Goal: Task Accomplishment & Management: Complete application form

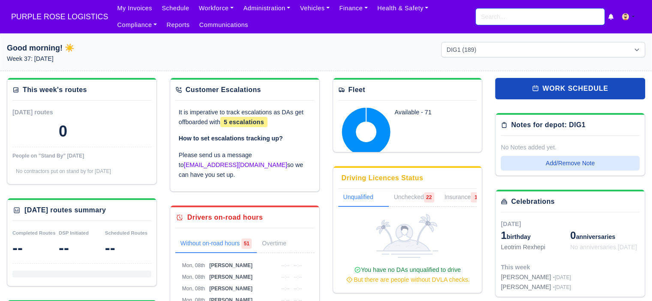
click at [500, 16] on input "search" at bounding box center [540, 17] width 129 height 16
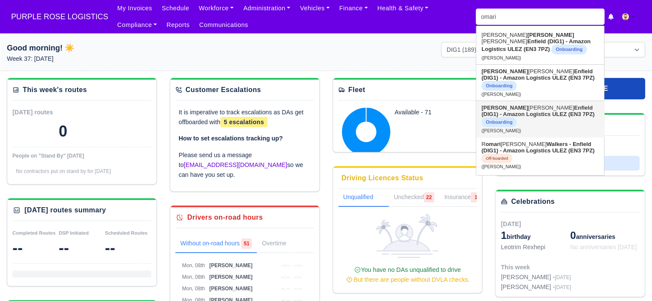
click at [529, 115] on strong "Enfield (DIG1) - Amazon Logistics ULEZ (EN3 7PZ)" at bounding box center [538, 111] width 113 height 13
type input "[PERSON_NAME]"
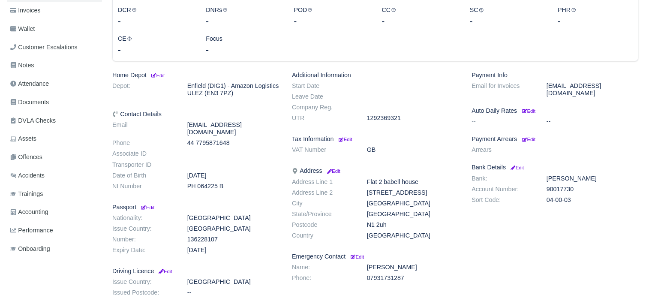
scroll to position [172, 0]
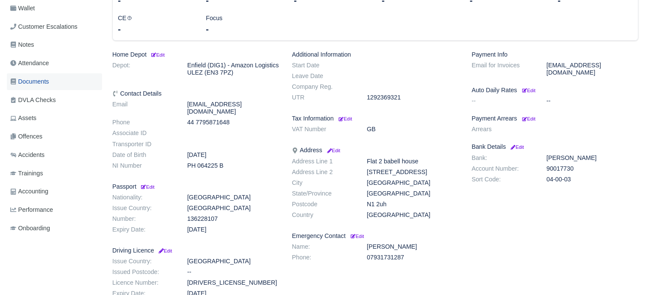
click at [45, 84] on span "Documents" at bounding box center [29, 82] width 39 height 10
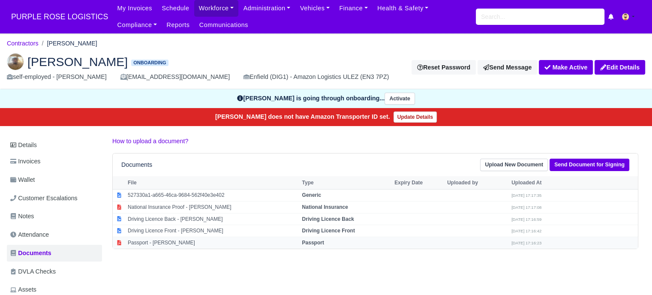
click at [172, 243] on td "Passport - [PERSON_NAME]" at bounding box center [213, 243] width 174 height 12
select select "passport"
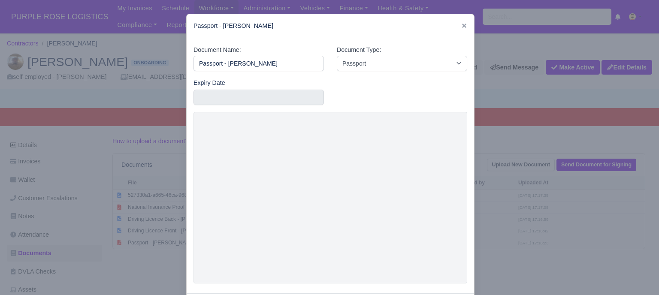
click at [595, 115] on div at bounding box center [329, 147] width 659 height 295
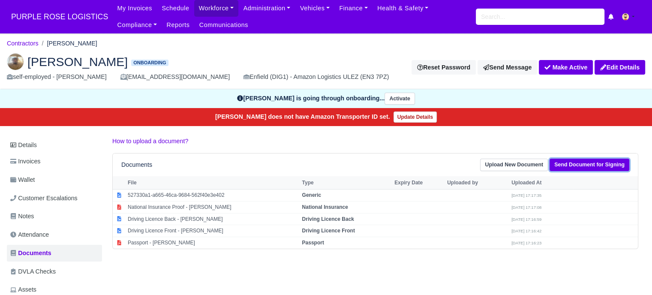
click at [579, 163] on link "Send Document for Signing" at bounding box center [590, 165] width 80 height 12
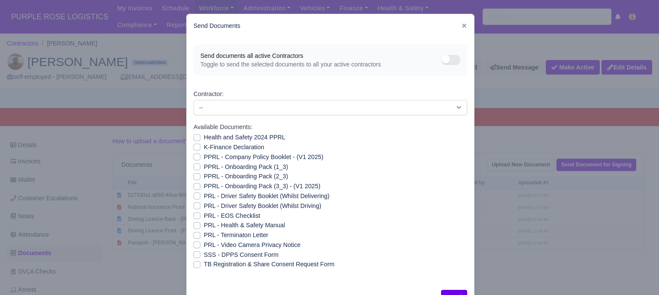
click at [204, 245] on label "PRL - Video Camera Privacy Notice" at bounding box center [252, 245] width 96 height 10
click at [194, 245] on input "PRL - Video Camera Privacy Notice" at bounding box center [196, 243] width 7 height 7
checkbox input "true"
click at [204, 225] on label "PRL - Health & Safety Manual" at bounding box center [244, 225] width 81 height 10
click at [196, 225] on input "PRL - Health & Safety Manual" at bounding box center [196, 223] width 7 height 7
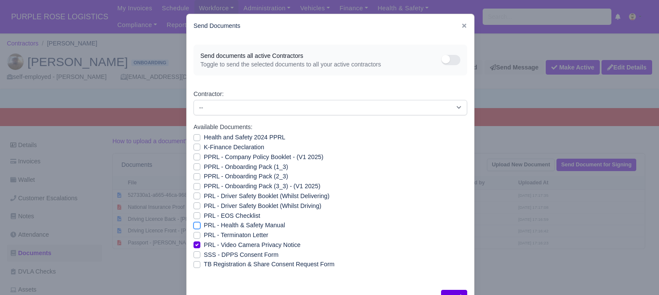
checkbox input "true"
drag, startPoint x: 192, startPoint y: 187, endPoint x: 193, endPoint y: 177, distance: 10.7
click at [204, 187] on label "PPRL - Onboarding Pack (3_3) - (V1 2025)" at bounding box center [262, 186] width 117 height 10
click at [193, 187] on input "PPRL - Onboarding Pack (3_3) - (V1 2025)" at bounding box center [196, 184] width 7 height 7
checkbox input "true"
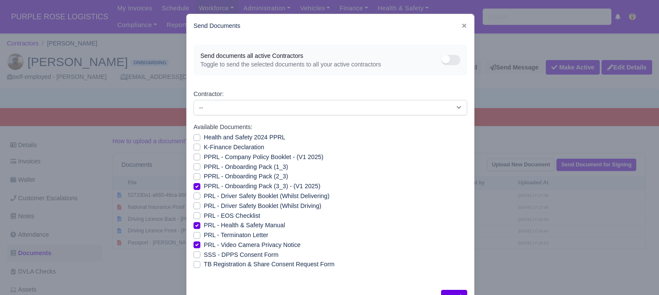
click at [204, 175] on label "PPRL - Onboarding Pack (2_3)" at bounding box center [246, 177] width 84 height 10
click at [193, 175] on input "PPRL - Onboarding Pack (2_3)" at bounding box center [196, 175] width 7 height 7
checkbox input "true"
click at [204, 169] on label "PPRL - Onboarding Pack (1_3)" at bounding box center [246, 167] width 84 height 10
click at [193, 169] on input "PPRL - Onboarding Pack (1_3)" at bounding box center [196, 165] width 7 height 7
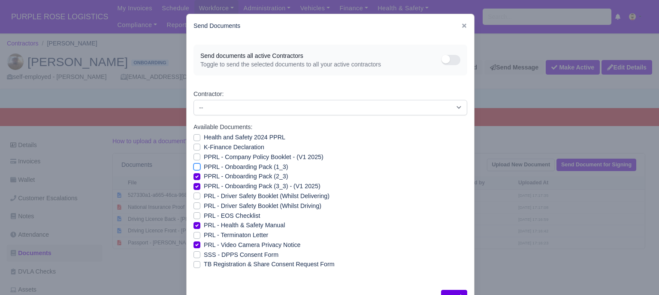
checkbox input "true"
click at [193, 160] on div "PPRL - Company Policy Booklet - (V1 2025)" at bounding box center [330, 157] width 274 height 10
click at [204, 156] on label "PPRL - Company Policy Booklet - (V1 2025)" at bounding box center [264, 157] width 120 height 10
click at [194, 156] on input "PPRL - Company Policy Booklet - (V1 2025)" at bounding box center [196, 155] width 7 height 7
checkbox input "true"
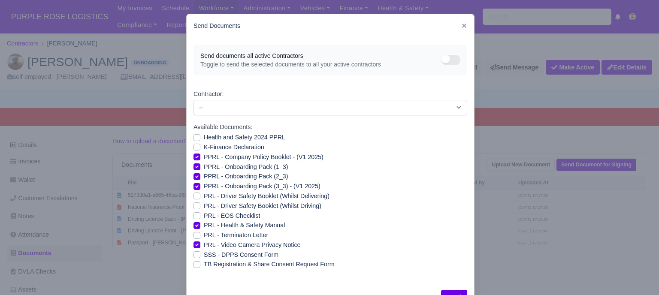
drag, startPoint x: 194, startPoint y: 148, endPoint x: 194, endPoint y: 142, distance: 6.4
click at [204, 147] on label "K-Finance Declaration" at bounding box center [234, 147] width 60 height 10
click at [194, 147] on input "K-Finance Declaration" at bounding box center [196, 145] width 7 height 7
checkbox input "true"
click at [204, 138] on label "Health and Safety 2024 PPRL" at bounding box center [244, 137] width 81 height 10
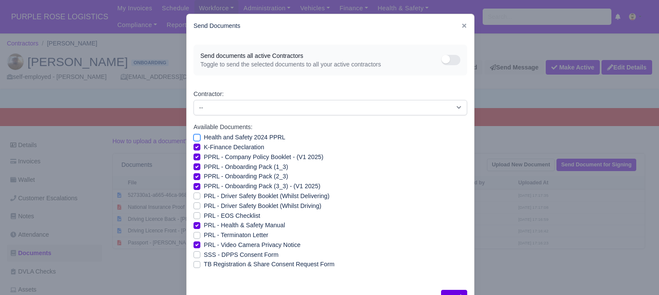
click at [194, 138] on input "Health and Safety 2024 PPRL" at bounding box center [196, 135] width 7 height 7
checkbox input "true"
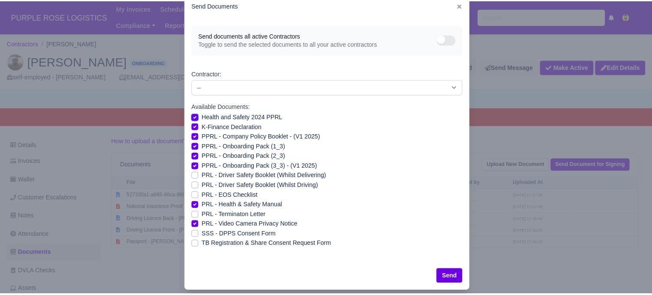
scroll to position [31, 0]
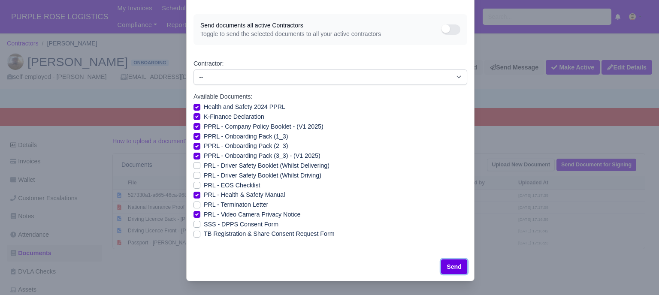
click at [452, 268] on button "Send" at bounding box center [454, 266] width 26 height 15
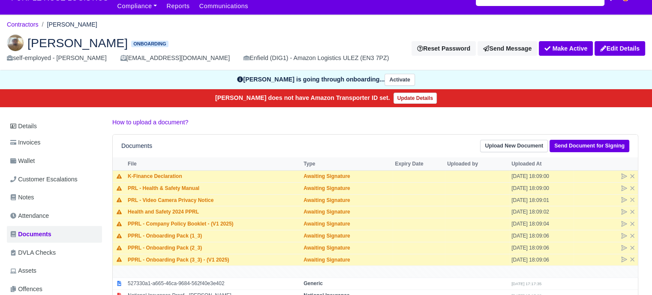
scroll to position [103, 0]
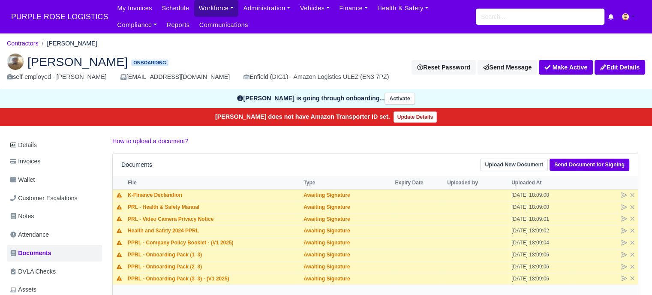
click at [212, 7] on link "Workforce" at bounding box center [216, 8] width 45 height 17
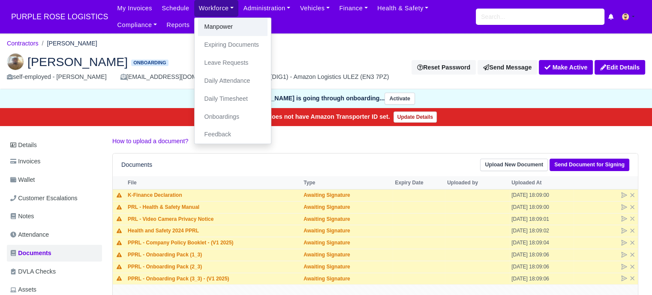
click at [220, 27] on link "Manpower" at bounding box center [232, 27] width 69 height 18
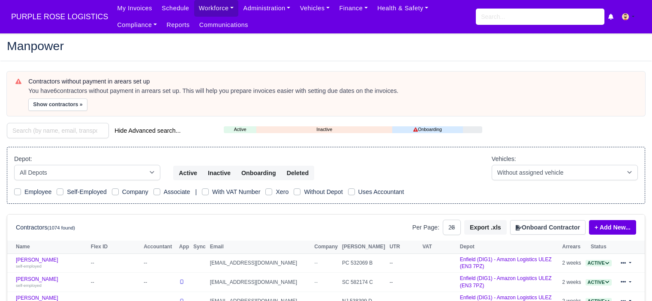
select select "25"
click at [508, 20] on input "search" at bounding box center [540, 17] width 129 height 16
click at [549, 226] on button "Onboard Contractor" at bounding box center [547, 227] width 75 height 15
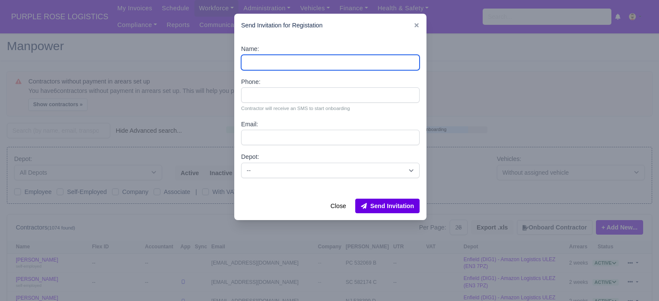
click at [288, 60] on input "Name:" at bounding box center [330, 62] width 178 height 15
paste input "Tajudeen Olukayode Luke Odera Noah."
drag, startPoint x: 332, startPoint y: 61, endPoint x: 317, endPoint y: 62, distance: 14.6
click at [317, 62] on input "Tajudeen Olukayode Luke Odera Noah." at bounding box center [330, 62] width 178 height 15
drag, startPoint x: 301, startPoint y: 61, endPoint x: 273, endPoint y: 63, distance: 28.3
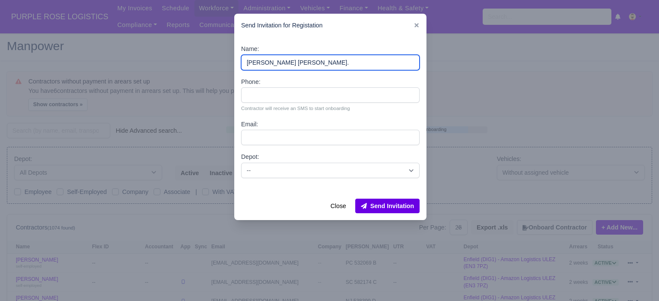
click at [273, 63] on input "Tajudeen Olukayode Luke Noah." at bounding box center [330, 62] width 178 height 15
click at [329, 63] on input "Tajudeen Luke Noah." at bounding box center [330, 62] width 178 height 15
type input "[PERSON_NAME] [PERSON_NAME]"
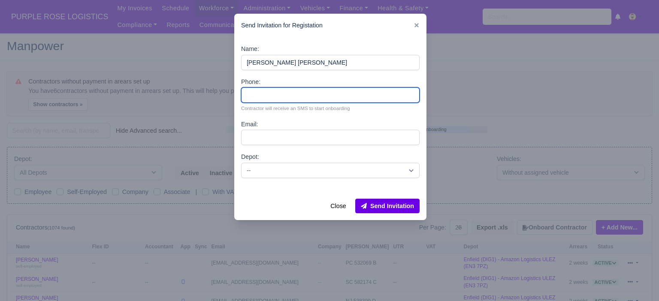
click at [347, 99] on input "Phone:" at bounding box center [330, 94] width 178 height 15
paste input "44 7762 072515"
type input "44 7762 072515"
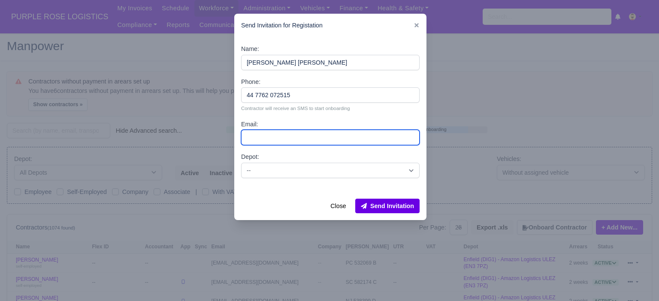
click at [271, 136] on input "Email:" at bounding box center [330, 137] width 178 height 15
paste input "lukenoah166@gmail.com"
type input "lukenoah166@gmail.com"
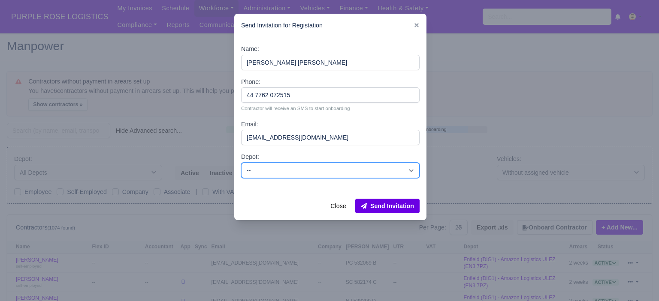
click at [285, 170] on select "-- Enfield (DIG1) - Amazon Logistics ULEZ (EN3 7PZ) Harlow (DHW1) - Amazon Logi…" at bounding box center [330, 170] width 178 height 15
select select "1"
click at [241, 163] on select "-- Enfield (DIG1) - Amazon Logistics ULEZ (EN3 7PZ) Harlow (DHW1) - Amazon Logi…" at bounding box center [330, 170] width 178 height 15
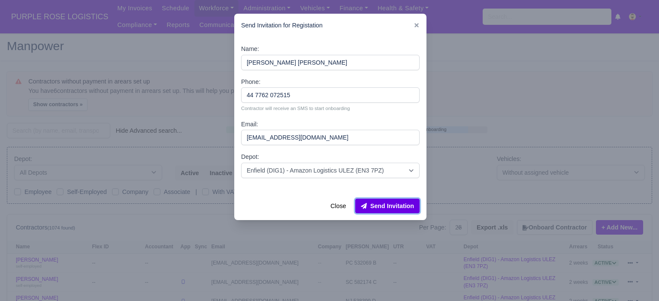
click at [385, 208] on button "Send Invitation" at bounding box center [387, 206] width 64 height 15
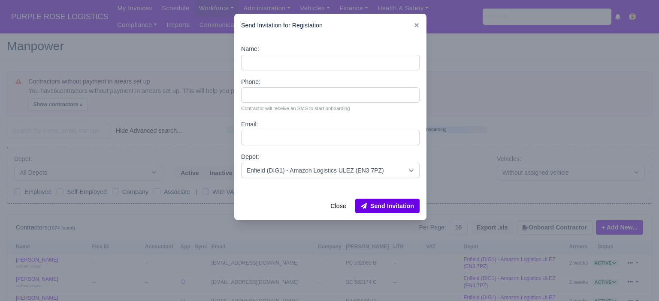
drag, startPoint x: 512, startPoint y: 144, endPoint x: 399, endPoint y: 92, distance: 123.6
click at [512, 143] on div at bounding box center [329, 150] width 659 height 301
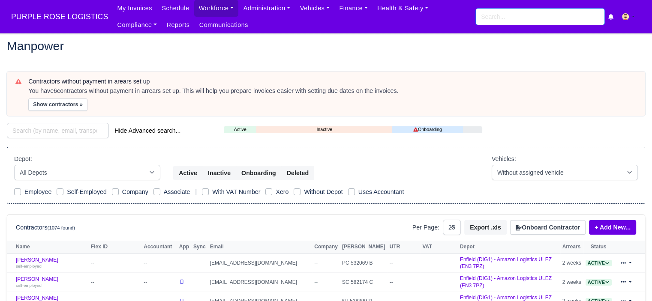
click at [490, 12] on input "search" at bounding box center [540, 17] width 129 height 16
type input "luke"
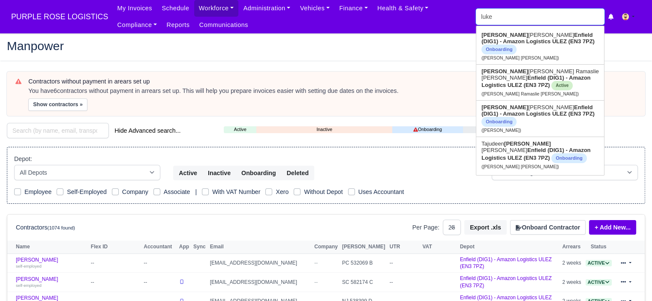
type input "luke Alexander Terry"
click at [515, 147] on strong "Enfield (DIG1) - Amazon Logistics ULEZ (EN3 7PZ)" at bounding box center [536, 154] width 109 height 14
type input "Tajudeen Luke Noah"
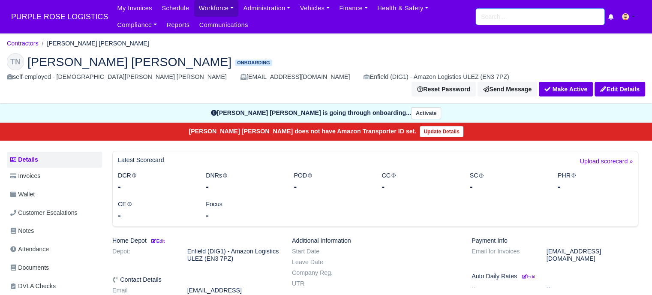
click at [503, 12] on input "search" at bounding box center [540, 17] width 129 height 16
type input "omari"
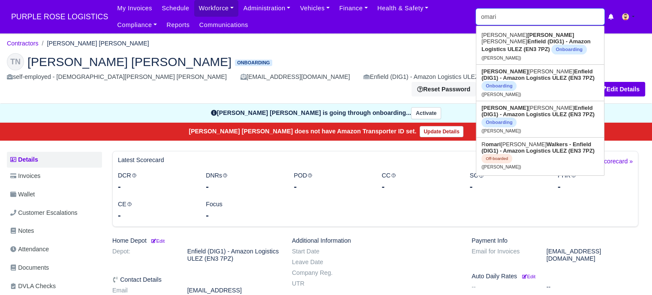
type input "[PERSON_NAME]"
click at [540, 120] on link "[PERSON_NAME] (DIG1) - Amazon Logistics ULEZ (EN3 7PZ) Onboarding ([PERSON_NAME…" at bounding box center [540, 119] width 128 height 36
type input "[PERSON_NAME]"
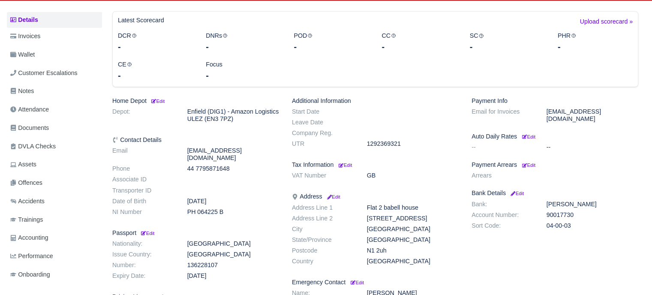
scroll to position [172, 0]
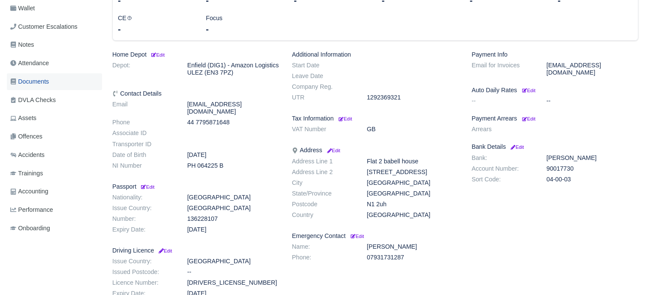
click at [33, 79] on span "Documents" at bounding box center [29, 82] width 39 height 10
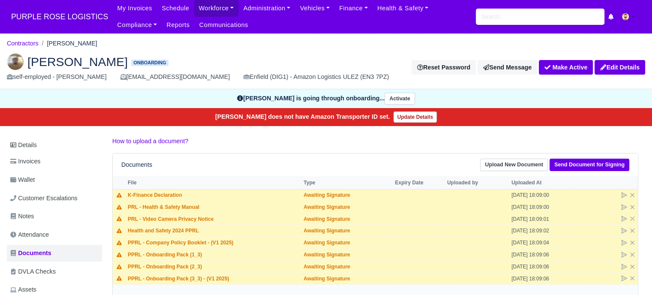
click at [290, 153] on div "Documents Upload New Document Send Document for Signing File Type Expiry Date U…" at bounding box center [375, 254] width 526 height 203
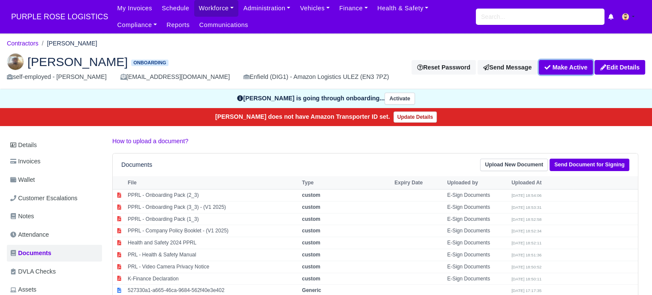
click at [581, 69] on button "Make Active" at bounding box center [566, 67] width 54 height 15
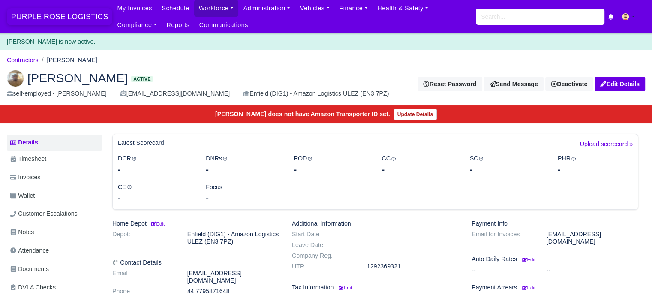
click at [76, 16] on span "PURPLE ROSE LOGISTICS" at bounding box center [59, 16] width 105 height 17
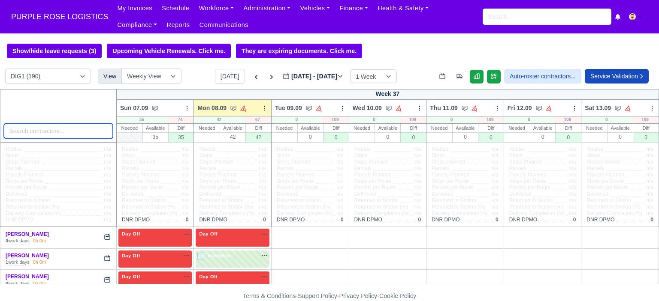
click at [45, 139] on input "search" at bounding box center [58, 130] width 109 height 15
type input "omari"
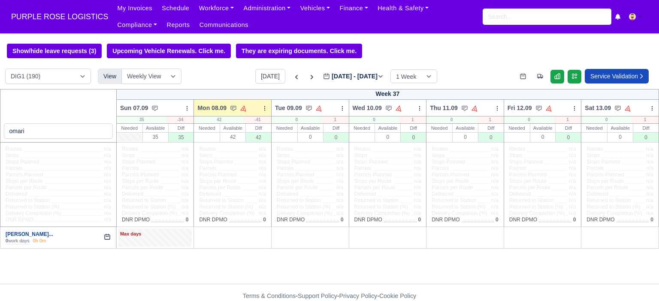
click at [50, 236] on link "Omari Andrews-Donald..." at bounding box center [30, 235] width 48 height 6
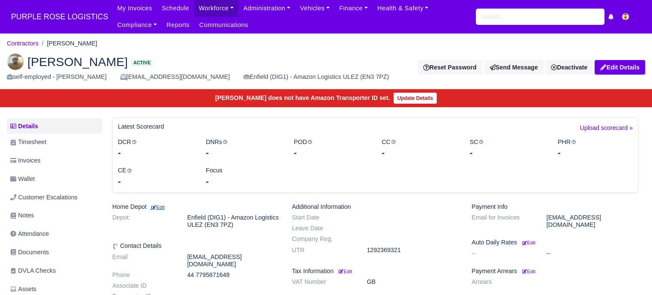
click at [163, 205] on small "Edit" at bounding box center [157, 207] width 15 height 5
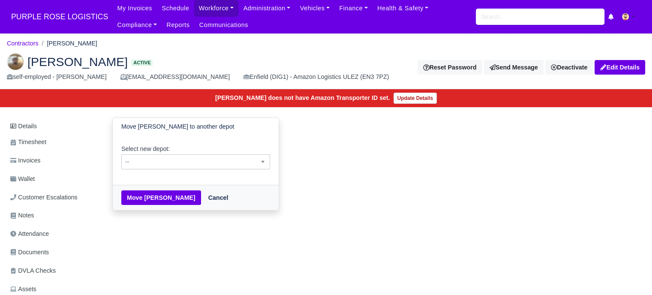
click at [192, 161] on span "--" at bounding box center [196, 162] width 148 height 11
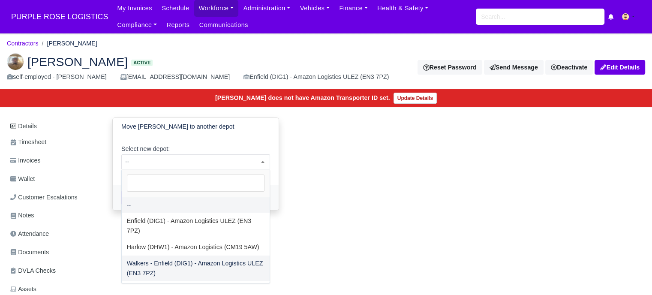
select select "5"
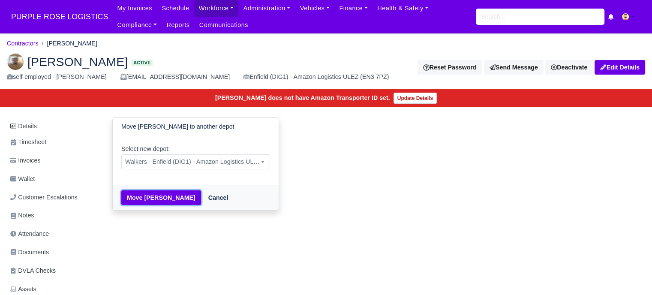
click at [196, 199] on button "Move Omari Andrews-Donaldson" at bounding box center [161, 197] width 80 height 15
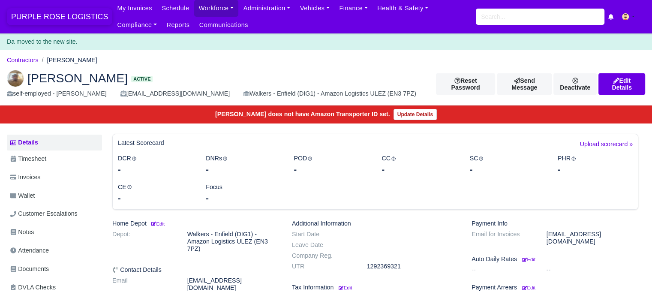
click at [46, 18] on span "PURPLE ROSE LOGISTICS" at bounding box center [59, 16] width 105 height 17
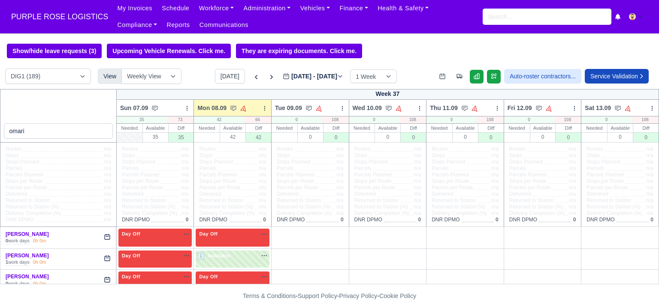
type input "omari"
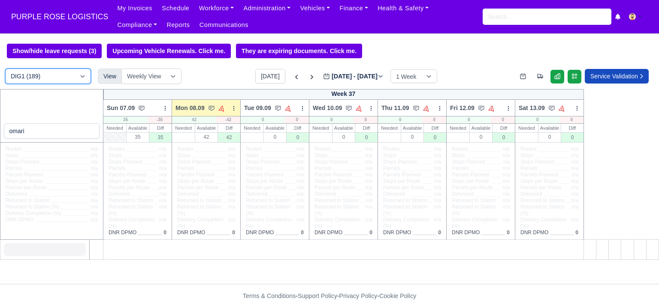
click at [57, 83] on select "DIG1 (189) DAK1 (1) GIMD (26)" at bounding box center [48, 76] width 86 height 15
select select "5"
click at [5, 69] on select "DIG1 (189) DAK1 (1) GIMD (26)" at bounding box center [48, 76] width 86 height 15
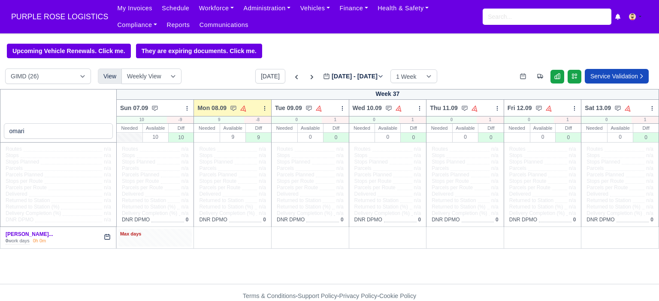
click at [161, 238] on div "Max days" at bounding box center [155, 235] width 70 height 8
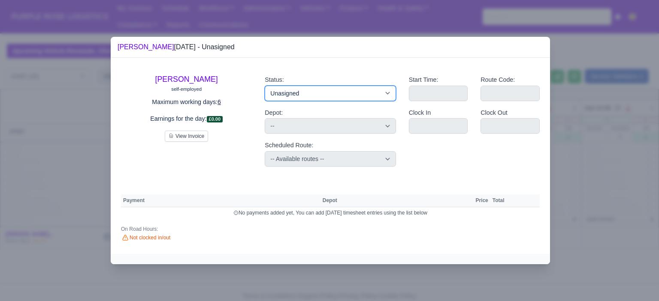
click at [381, 93] on select "Available Day Off Stand By Holiday Other Depot In Office OSM Ridealong Nursery …" at bounding box center [330, 93] width 131 height 15
select select "Day Off"
click at [265, 86] on select "Available Day Off Stand By Holiday Other Depot In Office OSM Ridealong Nursery …" at bounding box center [330, 93] width 131 height 15
select select
select select "na"
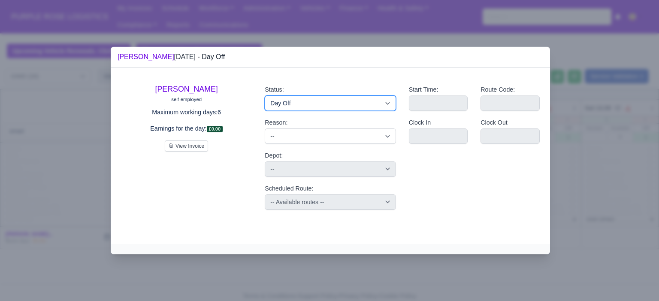
click at [346, 98] on select "Available Day Off Stand By Holiday Other Depot In Office OSM Ridealong Nursery …" at bounding box center [330, 103] width 131 height 15
click at [265, 96] on select "Available Day Off Stand By Holiday Other Depot In Office OSM Ridealong Nursery …" at bounding box center [330, 103] width 131 height 15
click at [597, 170] on div at bounding box center [329, 150] width 659 height 301
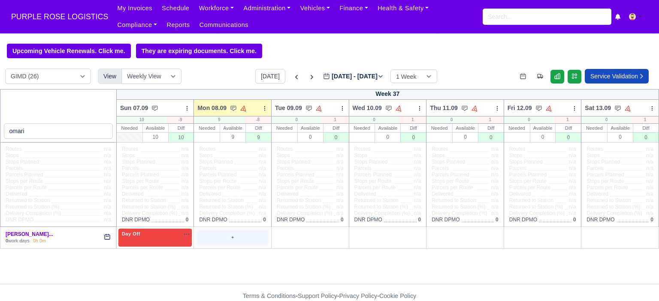
click at [247, 238] on div "+" at bounding box center [232, 238] width 70 height 14
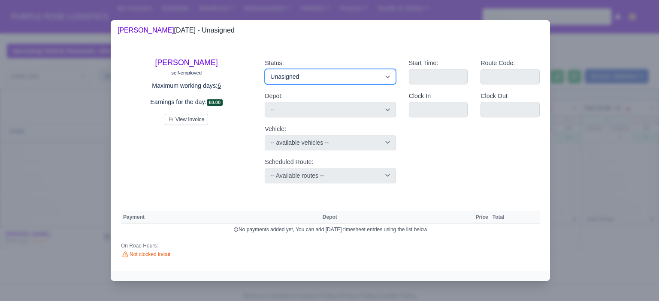
click at [340, 73] on select "Available Day Off Stand By Holiday Other Depot In Office OSM Ridealong Nursery …" at bounding box center [330, 76] width 131 height 15
select select "Training"
click at [265, 69] on select "Available Day Off Stand By Holiday Other Depot In Office OSM Ridealong Nursery …" at bounding box center [330, 76] width 131 height 15
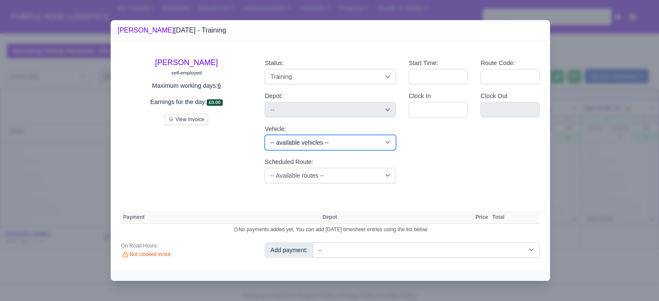
click at [338, 141] on select "-- available vehicles -- (KM70HNG) (KM70HXA) (KM70HYR) (KM70HYV) (KN70KJY) (KN7…" at bounding box center [330, 142] width 131 height 15
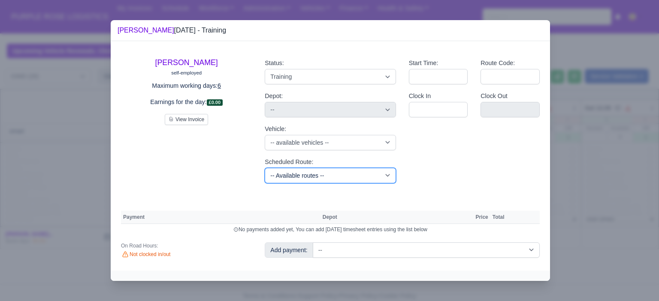
click at [331, 175] on select "-- Available routes -- Standard Parcel - Block of 6 Hours - (SD6) AmFlex RTS Ve…" at bounding box center [330, 175] width 131 height 15
select select "6"
click at [265, 168] on select "-- Available routes -- Standard Parcel - Block of 6 Hours - (SD6) AmFlex RTS Ve…" at bounding box center [330, 175] width 131 height 15
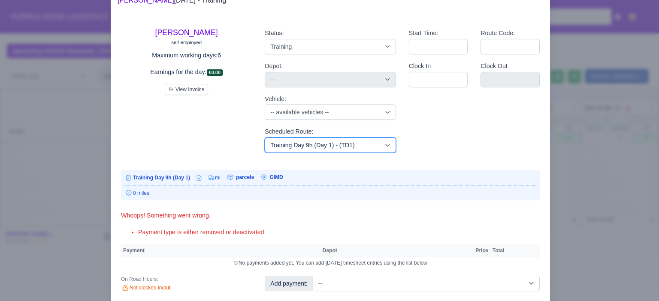
scroll to position [51, 0]
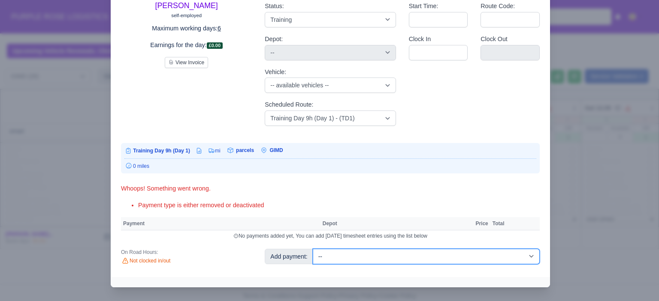
click at [489, 256] on select "-- Additional Hour Support (£14.50) Additional Hour Support (Walkers) (£13.50) …" at bounding box center [426, 256] width 227 height 15
select select "104"
click at [313, 249] on select "-- Additional Hour Support (£14.50) Additional Hour Support (Walkers) (£13.50) …" at bounding box center [426, 256] width 227 height 15
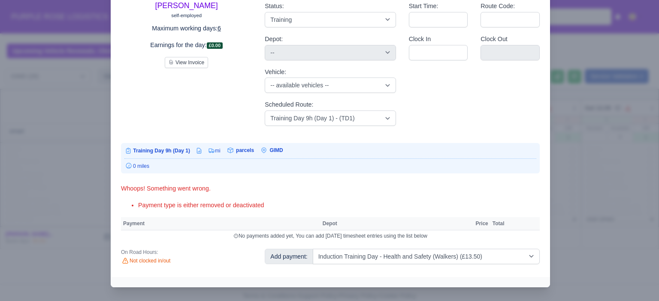
select select "5"
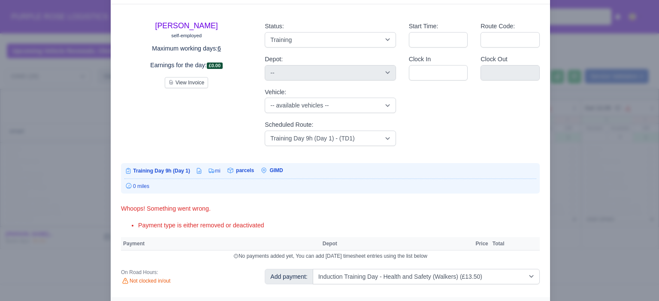
select select "5"
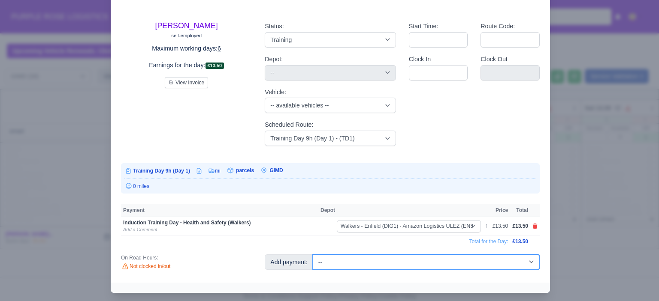
click at [512, 265] on select "-- Additional Hour Support (£14.50) Additional Hour Support (Walkers) (£13.50) …" at bounding box center [426, 262] width 227 height 15
select select "85"
click at [313, 255] on select "-- Additional Hour Support (£14.50) Additional Hour Support (Walkers) (£13.50) …" at bounding box center [426, 262] width 227 height 15
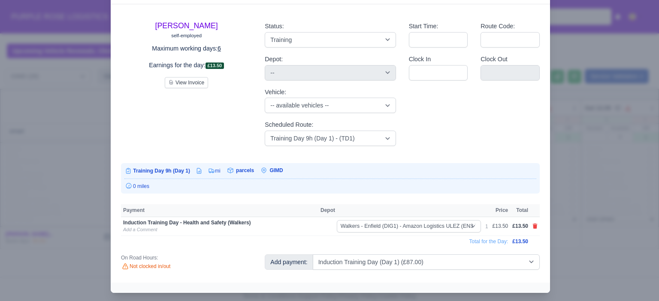
select select "5"
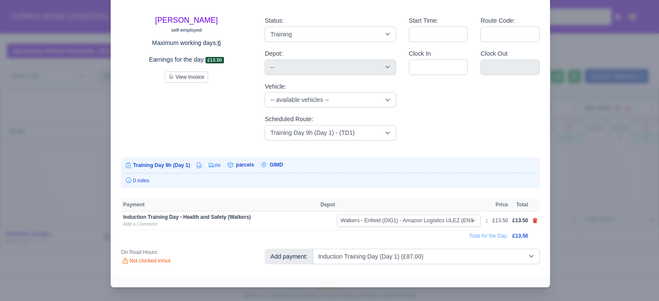
select select "5"
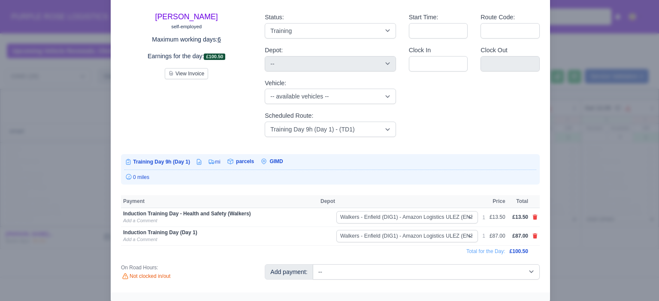
click at [576, 202] on div at bounding box center [329, 150] width 659 height 301
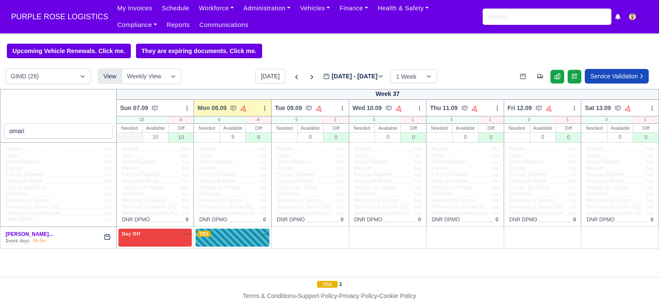
click at [234, 237] on div "TD1 na" at bounding box center [232, 234] width 70 height 7
select select "Training"
select select "6"
select select "5"
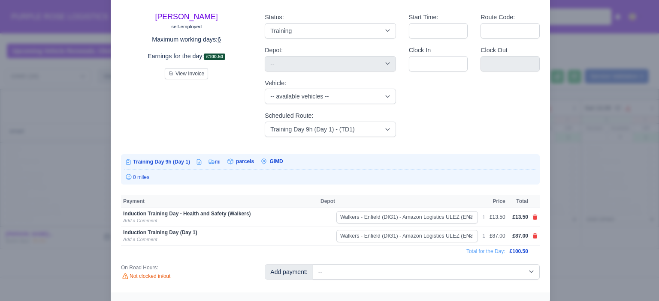
scroll to position [0, 0]
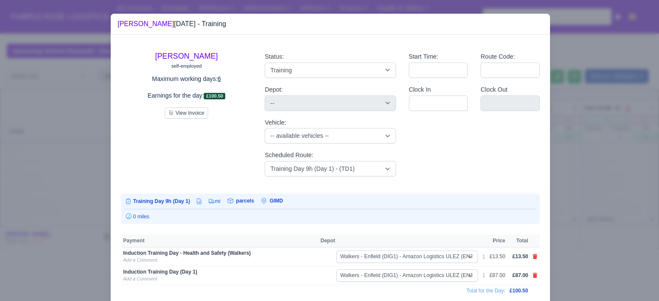
click at [593, 218] on div at bounding box center [329, 150] width 659 height 301
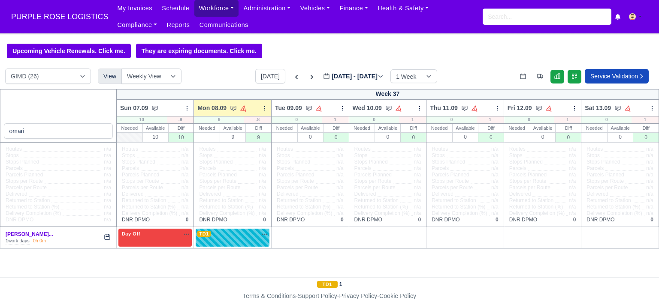
click at [204, 6] on link "Workforce" at bounding box center [216, 8] width 45 height 17
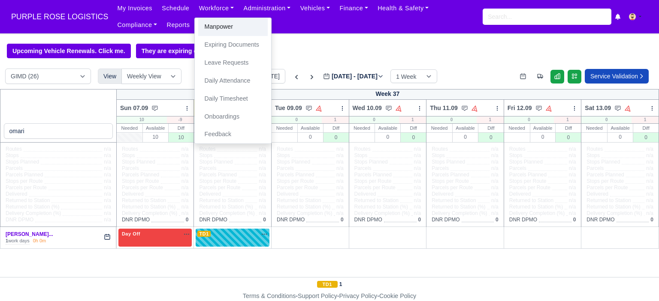
click at [227, 29] on link "Manpower" at bounding box center [232, 27] width 69 height 18
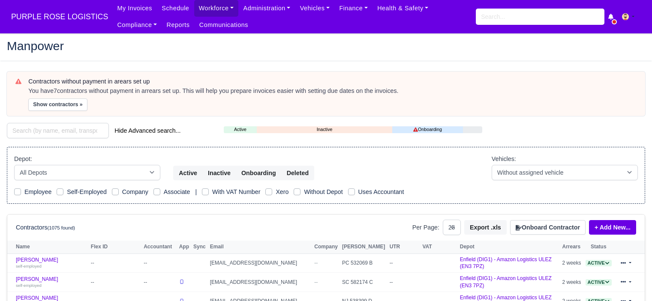
select select "25"
click at [558, 228] on button "Onboard Contractor" at bounding box center [547, 227] width 75 height 15
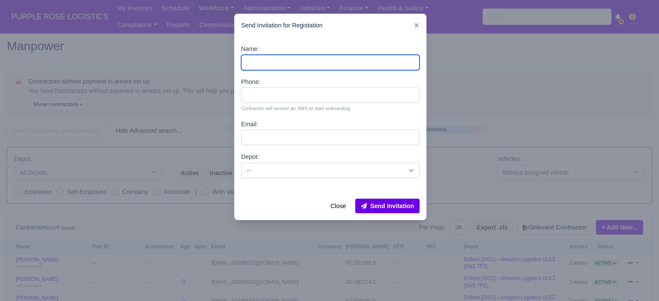
click at [304, 60] on input "Name:" at bounding box center [330, 62] width 178 height 15
paste input "Mahdi Said Ali Abdulla"
drag, startPoint x: 286, startPoint y: 62, endPoint x: 266, endPoint y: 63, distance: 20.6
click at [266, 63] on input "Mahdi Said Ali Abdullav" at bounding box center [330, 62] width 178 height 15
click at [304, 65] on input "Mahdi Abdullav" at bounding box center [330, 62] width 178 height 15
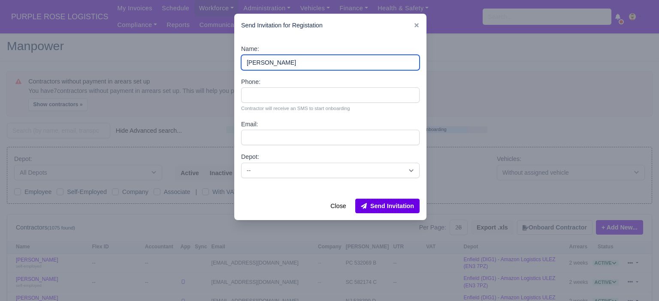
type input "Mahdi Abdullahi"
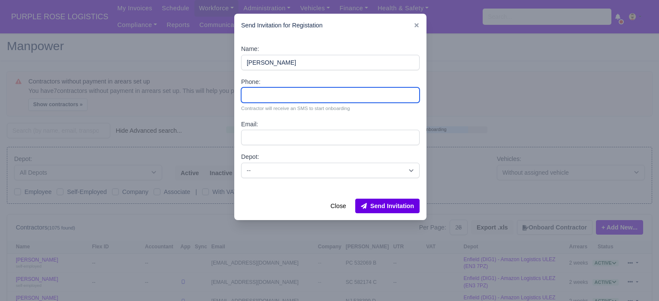
click at [346, 99] on input "Phone:" at bounding box center [330, 94] width 178 height 15
paste input "44 7904 217878"
type input "44 7904 217878"
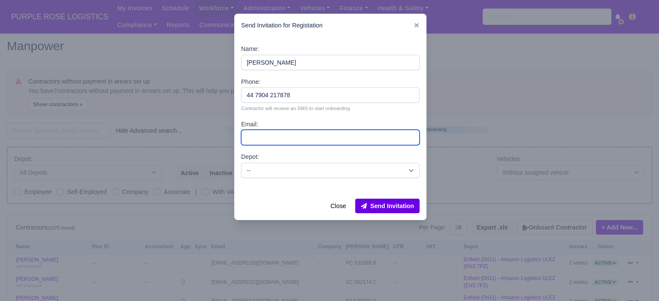
click at [319, 137] on input "Email:" at bounding box center [330, 137] width 178 height 15
paste input "mahdi222111@hotmail.com"
type input "mahdi222111@hotmail.com"
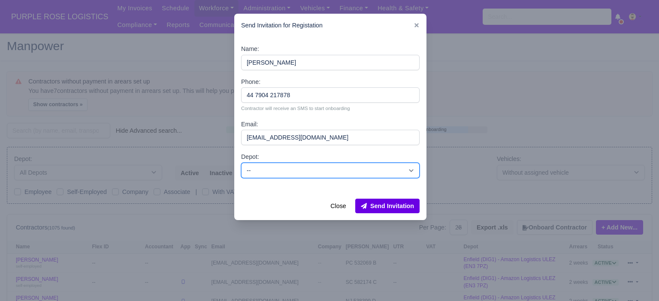
click at [288, 173] on select "-- Enfield (DIG1) - Amazon Logistics ULEZ (EN3 7PZ) Harlow (DHW1) - Amazon Logi…" at bounding box center [330, 170] width 178 height 15
select select "5"
click at [241, 163] on select "-- Enfield (DIG1) - Amazon Logistics ULEZ (EN3 7PZ) Harlow (DHW1) - Amazon Logi…" at bounding box center [330, 170] width 178 height 15
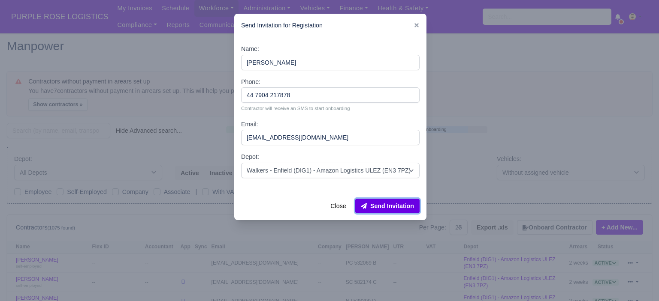
click at [395, 204] on button "Send Invitation" at bounding box center [387, 206] width 64 height 15
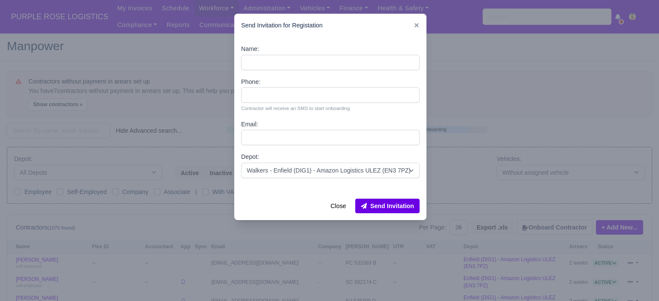
click at [485, 127] on div at bounding box center [329, 150] width 659 height 301
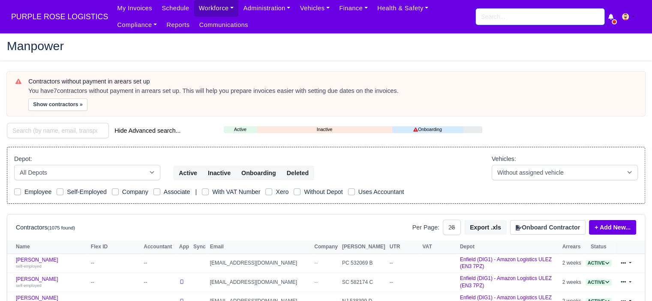
click at [488, 17] on input "search" at bounding box center [540, 17] width 129 height 16
click at [523, 18] on input "search" at bounding box center [540, 17] width 129 height 16
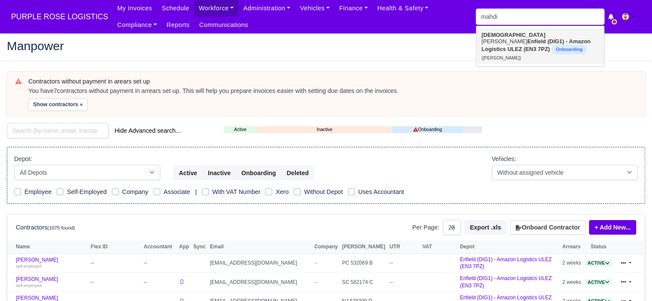
click at [515, 45] on link "Mahdi Said Ali Abdullahi Enfield (DIG1) - Amazon Logistics ULEZ (EN3 7PZ) Onboa…" at bounding box center [540, 46] width 128 height 36
type input "Mahdi Said Ali Abdullahi"
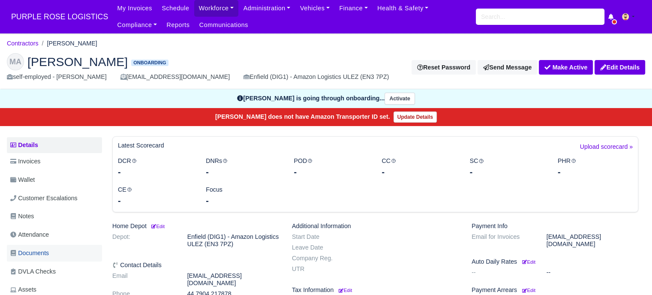
click at [47, 249] on span "Documents" at bounding box center [29, 253] width 39 height 10
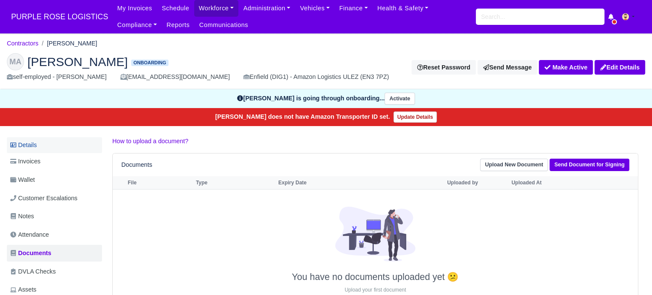
click at [40, 145] on link "Details" at bounding box center [54, 145] width 95 height 16
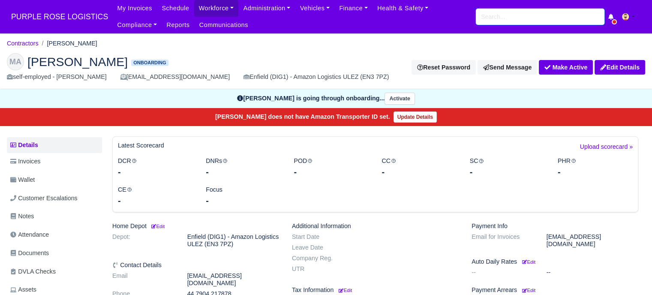
click at [513, 15] on input "search" at bounding box center [540, 17] width 129 height 16
click at [505, 22] on input "search" at bounding box center [540, 17] width 129 height 16
click at [502, 20] on input "search" at bounding box center [540, 17] width 129 height 16
type input "omari"
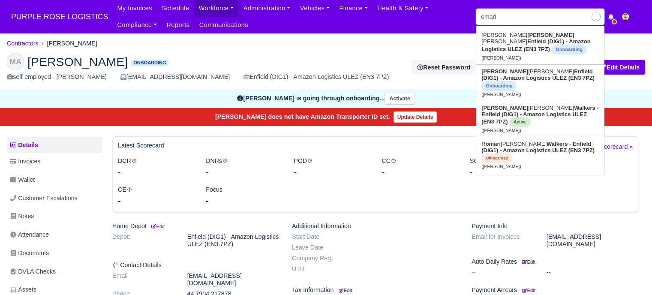
type input "[PERSON_NAME]"
click at [571, 118] on link "[PERSON_NAME] - Enfield (DIG1) - Amazon Logistics ULEZ (EN3 7PZ) Active ([PERSO…" at bounding box center [540, 119] width 128 height 36
type input "[PERSON_NAME]"
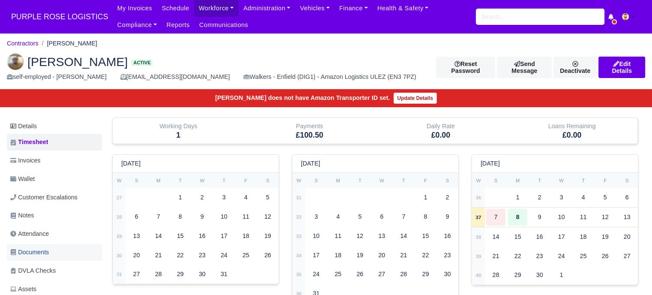
click at [44, 250] on span "Documents" at bounding box center [29, 252] width 39 height 10
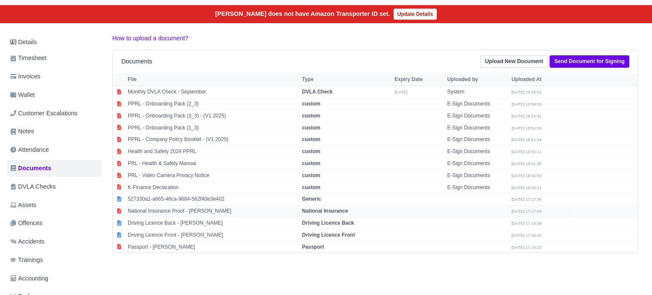
scroll to position [86, 0]
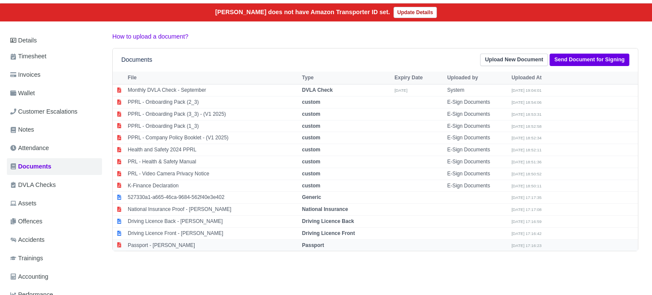
click at [224, 240] on td "Passport - [PERSON_NAME]" at bounding box center [213, 245] width 174 height 12
select select "passport"
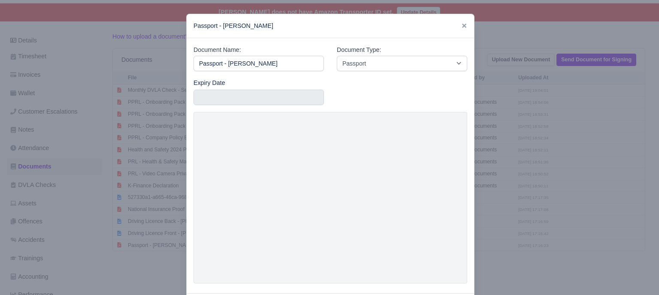
click at [525, 217] on div at bounding box center [329, 147] width 659 height 295
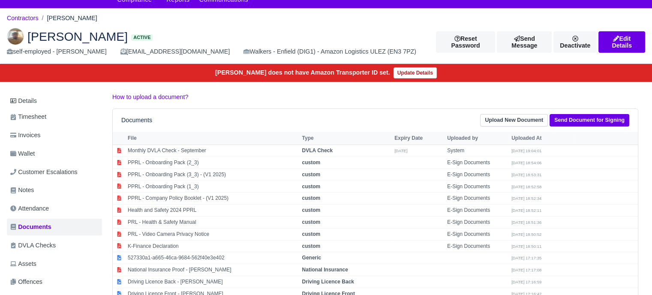
scroll to position [0, 0]
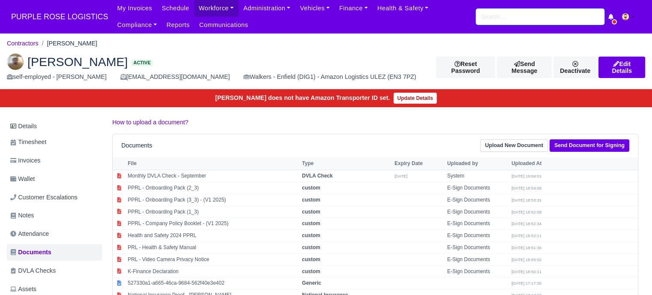
click at [533, 22] on input "search" at bounding box center [540, 17] width 129 height 16
click at [496, 21] on input "search" at bounding box center [540, 17] width 129 height 16
type input "luke"
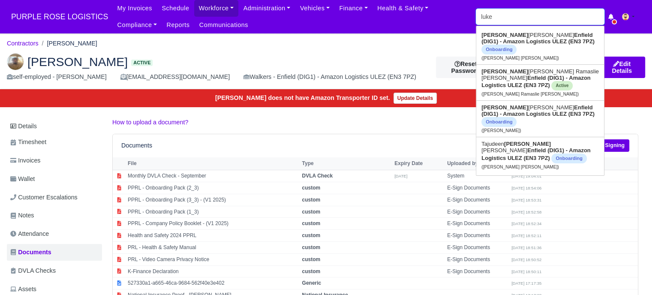
type input "[PERSON_NAME] [PERSON_NAME]"
click at [532, 147] on strong "Enfield (DIG1) - Amazon Logistics ULEZ (EN3 7PZ)" at bounding box center [536, 154] width 109 height 14
type input "[PERSON_NAME] [PERSON_NAME]"
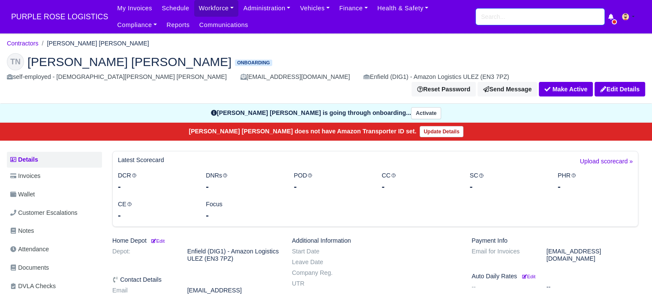
click at [494, 14] on input "search" at bounding box center [540, 17] width 129 height 16
click at [521, 13] on input "search" at bounding box center [540, 17] width 129 height 16
type input "aminul"
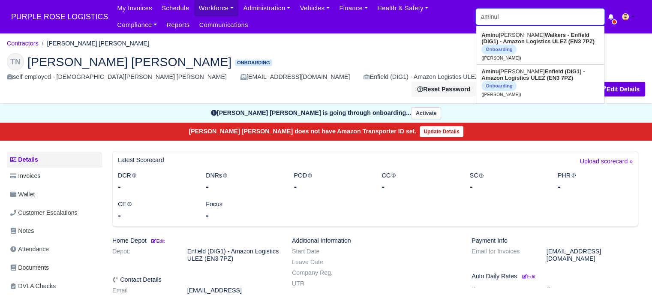
type input "aminul Mohammad"
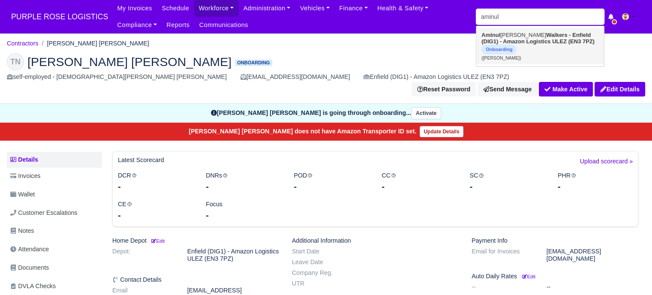
click at [524, 36] on link "Aminul Mohammad Walkers - Enfield (DIG1) - Amazon Logistics ULEZ (EN3 7PZ) Onbo…" at bounding box center [540, 46] width 128 height 36
type input "Aminul Mohammad"
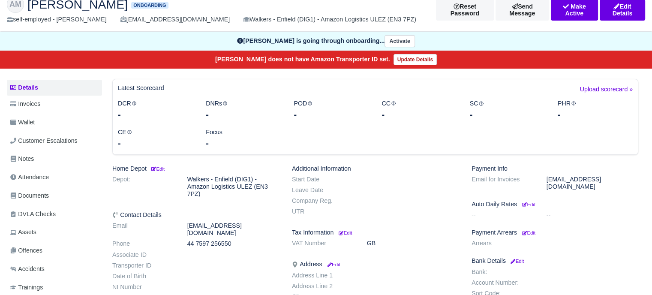
scroll to position [43, 0]
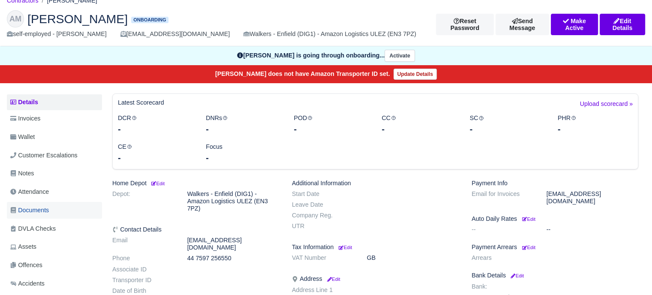
click at [55, 211] on link "Documents" at bounding box center [54, 210] width 95 height 17
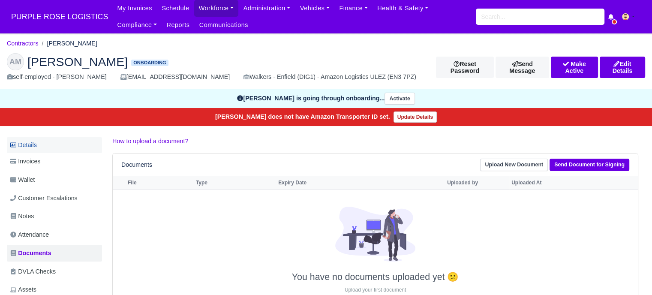
click at [48, 145] on link "Details" at bounding box center [54, 145] width 95 height 16
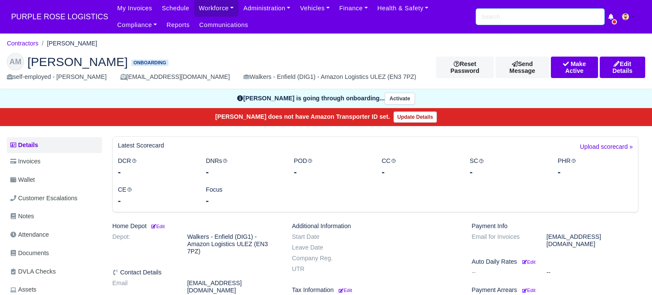
click at [512, 14] on input "search" at bounding box center [540, 17] width 129 height 16
click at [503, 17] on input "search" at bounding box center [540, 17] width 129 height 16
click at [491, 18] on input "search" at bounding box center [540, 17] width 129 height 16
type input "mahdi"
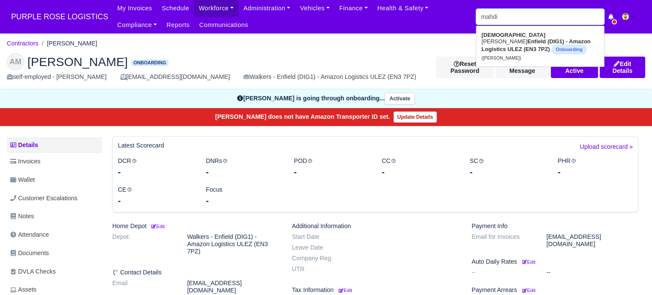
type input "mahdi Said Ali Abdullahi"
click at [569, 42] on strong "Enfield (DIG1) - Amazon Logistics ULEZ (EN3 7PZ)" at bounding box center [536, 45] width 109 height 14
type input "[PERSON_NAME]"
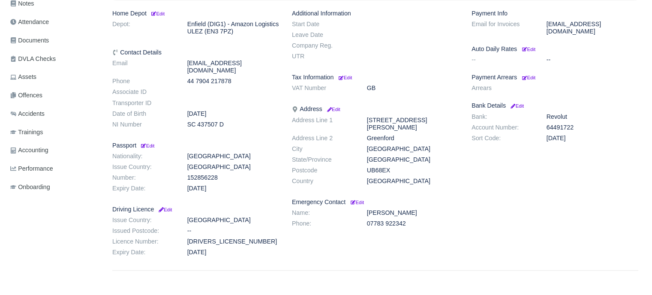
scroll to position [84, 0]
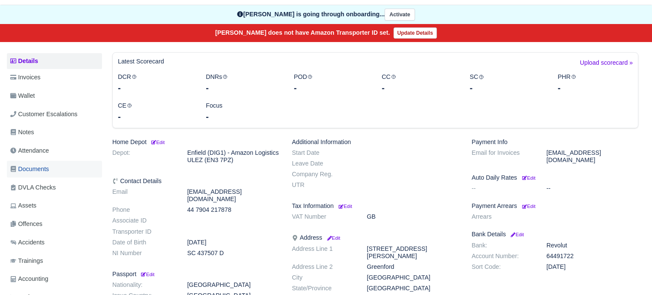
click at [43, 171] on span "Documents" at bounding box center [29, 169] width 39 height 10
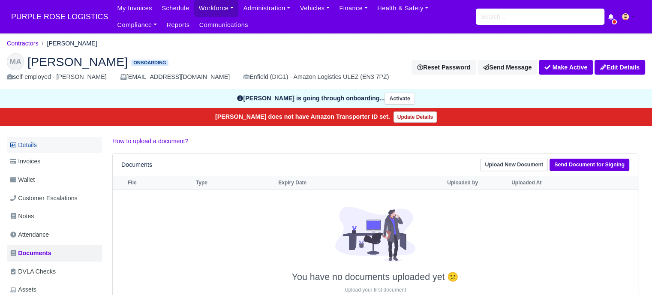
click at [34, 148] on link "Details" at bounding box center [54, 145] width 95 height 16
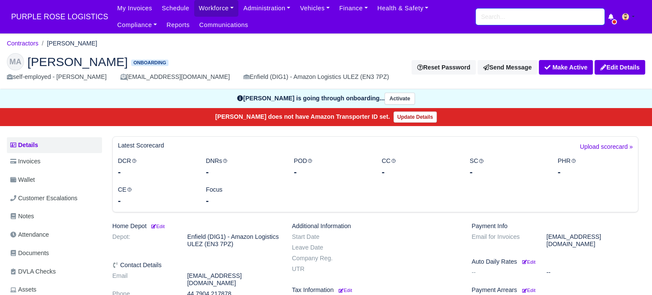
click at [533, 20] on input "search" at bounding box center [540, 17] width 129 height 16
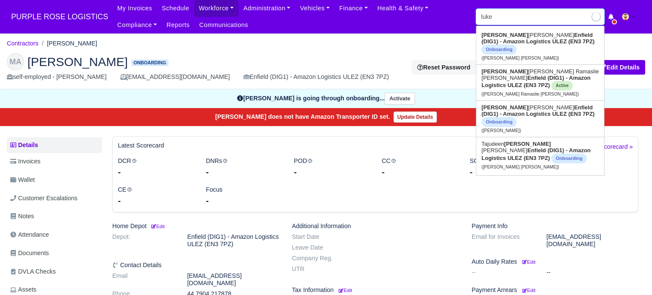
type input "luke n"
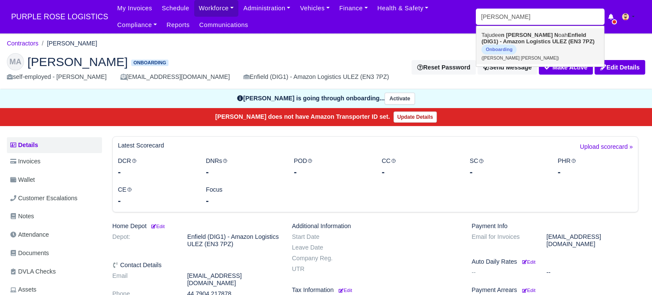
click at [542, 36] on strong "Enfield (DIG1) - Amazon Logistics ULEZ (EN3 7PZ)" at bounding box center [538, 38] width 113 height 13
type input "Tajudeen Luke Noah"
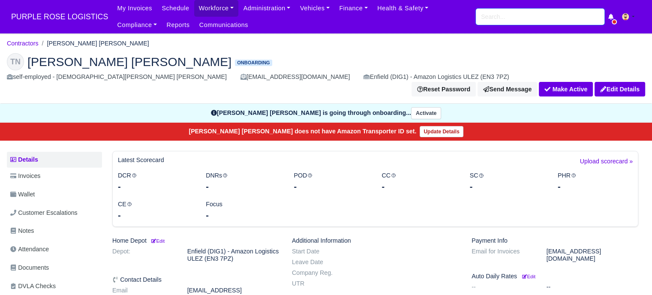
click at [494, 21] on input "search" at bounding box center [540, 17] width 129 height 16
type input "mahdi"
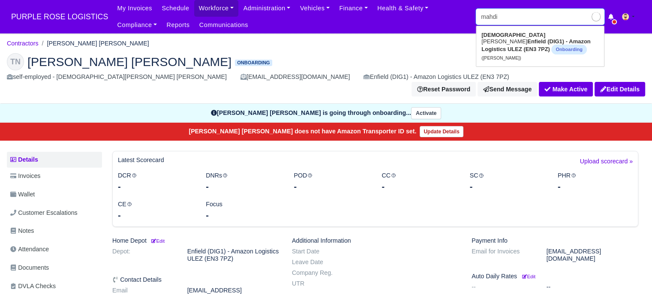
type input "[PERSON_NAME]"
click at [527, 34] on link "[PERSON_NAME] (DIG1) - Amazon Logistics ULEZ (EN3 7PZ) Onboarding ([PERSON_NAME…" at bounding box center [540, 46] width 128 height 36
type input "[PERSON_NAME]"
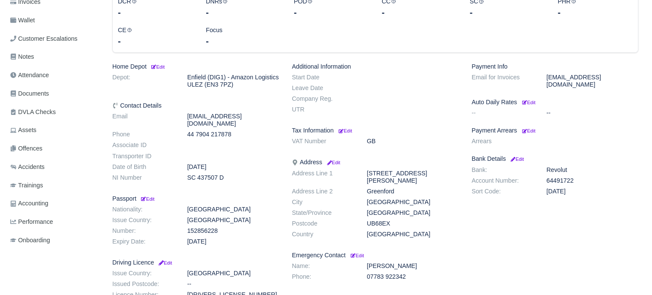
scroll to position [84, 0]
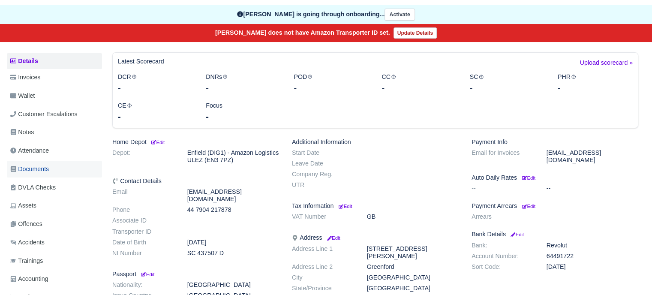
click at [54, 170] on link "Documents" at bounding box center [54, 169] width 95 height 17
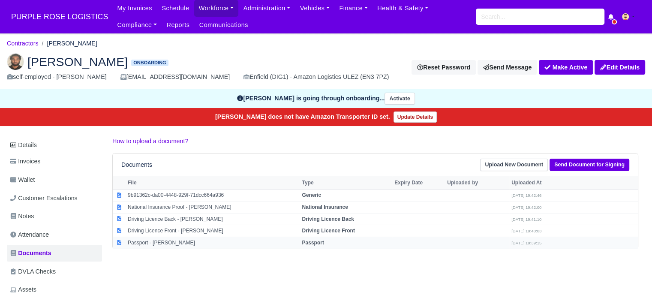
click at [324, 240] on strong "Passport" at bounding box center [313, 243] width 22 height 6
select select "passport"
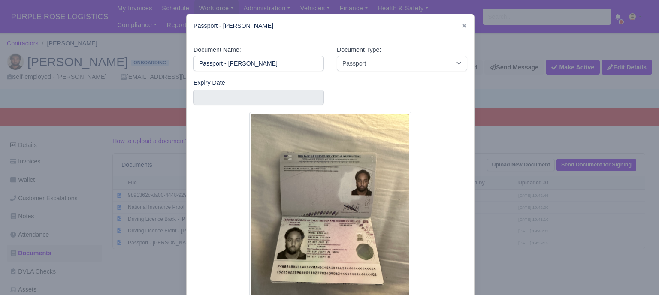
click at [545, 211] on div at bounding box center [329, 147] width 659 height 295
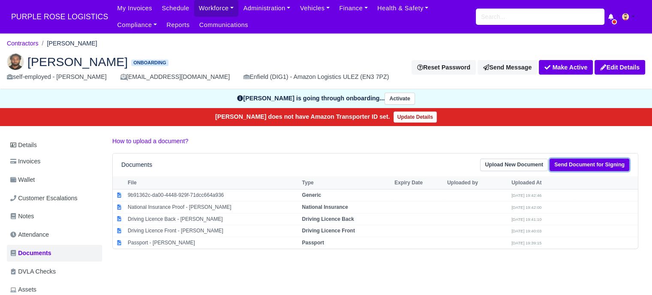
click at [604, 168] on link "Send Document for Signing" at bounding box center [590, 165] width 80 height 12
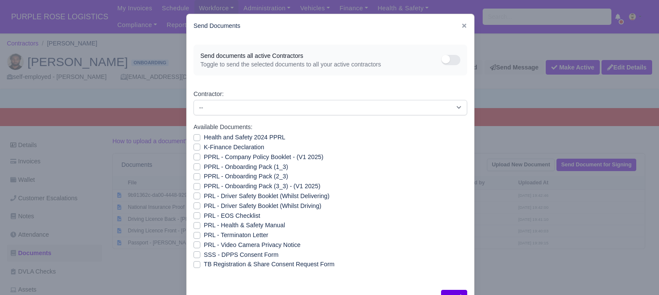
click at [204, 246] on label "PRL - Video Camera Privacy Notice" at bounding box center [252, 245] width 96 height 10
click at [194, 246] on input "PRL - Video Camera Privacy Notice" at bounding box center [196, 243] width 7 height 7
checkbox input "true"
click at [204, 225] on label "PRL - Health & Safety Manual" at bounding box center [244, 225] width 81 height 10
click at [194, 225] on input "PRL - Health & Safety Manual" at bounding box center [196, 223] width 7 height 7
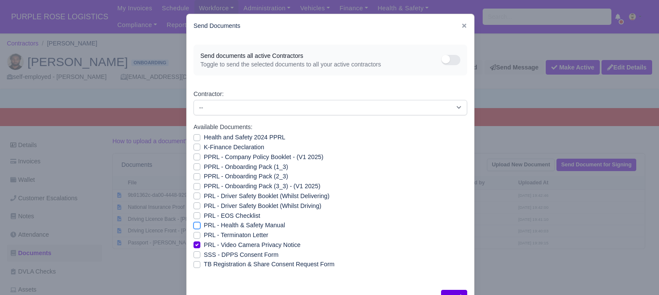
checkbox input "true"
click at [204, 136] on label "Health and Safety 2024 PPRL" at bounding box center [244, 137] width 81 height 10
click at [194, 136] on input "Health and Safety 2024 PPRL" at bounding box center [196, 135] width 7 height 7
checkbox input "true"
drag, startPoint x: 192, startPoint y: 145, endPoint x: 194, endPoint y: 150, distance: 5.6
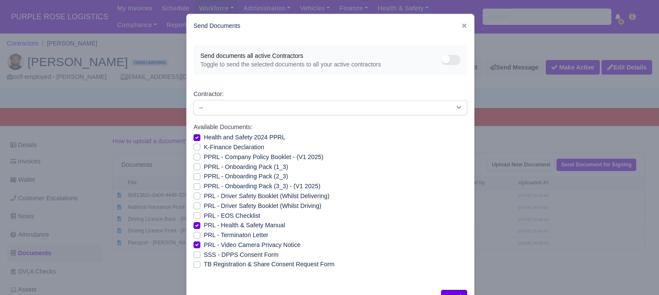
click at [204, 146] on label "K-Finance Declaration" at bounding box center [234, 147] width 60 height 10
click at [193, 146] on input "K-Finance Declaration" at bounding box center [196, 145] width 7 height 7
checkbox input "true"
click at [204, 159] on label "PPRL - Company Policy Booklet - (V1 2025)" at bounding box center [264, 157] width 120 height 10
click at [196, 159] on input "PPRL - Company Policy Booklet - (V1 2025)" at bounding box center [196, 155] width 7 height 7
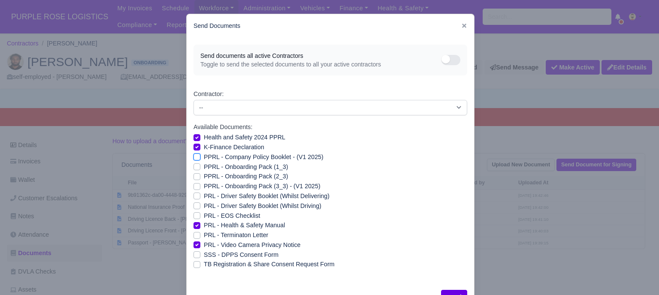
checkbox input "true"
click at [204, 169] on label "PPRL - Onboarding Pack (1_3)" at bounding box center [246, 167] width 84 height 10
click at [194, 169] on input "PPRL - Onboarding Pack (1_3)" at bounding box center [196, 165] width 7 height 7
checkbox input "true"
click at [204, 176] on label "PPRL - Onboarding Pack (2_3)" at bounding box center [246, 177] width 84 height 10
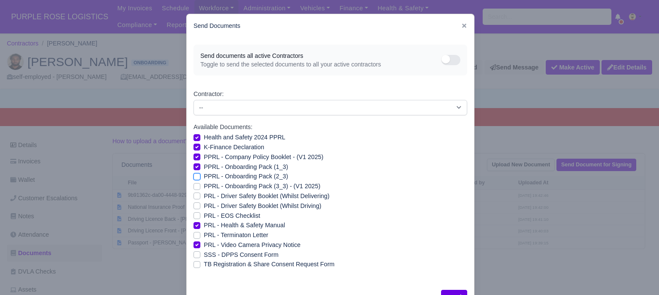
click at [194, 176] on input "PPRL - Onboarding Pack (2_3)" at bounding box center [196, 175] width 7 height 7
checkbox input "true"
click at [204, 184] on label "PPRL - Onboarding Pack (3_3) - (V1 2025)" at bounding box center [262, 186] width 117 height 10
click at [193, 184] on input "PPRL - Onboarding Pack (3_3) - (V1 2025)" at bounding box center [196, 184] width 7 height 7
checkbox input "true"
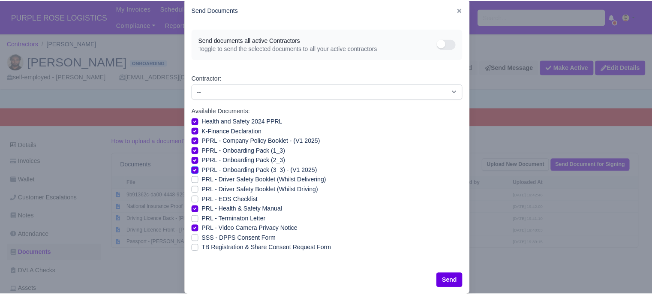
scroll to position [31, 0]
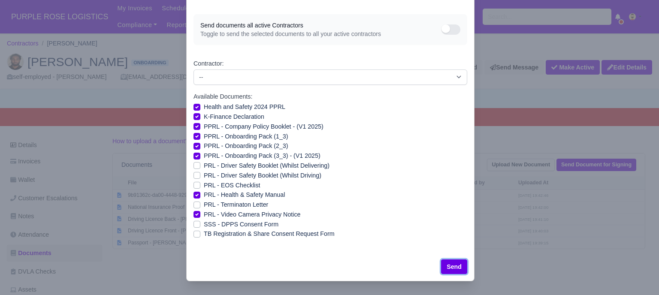
click at [454, 267] on button "Send" at bounding box center [454, 266] width 26 height 15
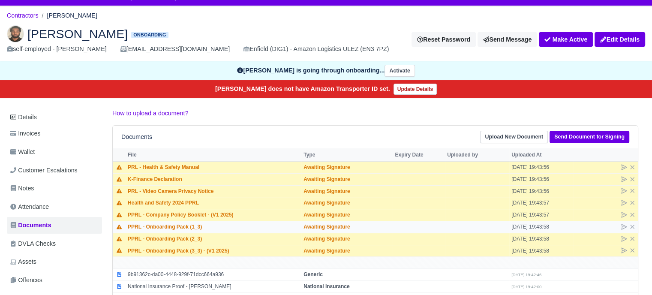
scroll to position [43, 0]
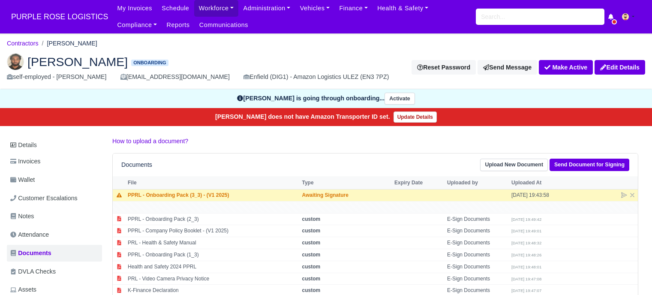
scroll to position [43, 0]
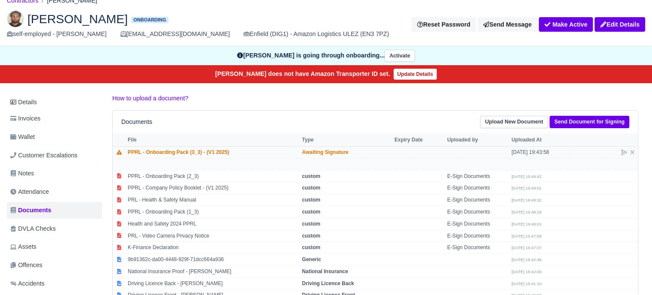
drag, startPoint x: 146, startPoint y: 150, endPoint x: 197, endPoint y: 151, distance: 51.5
click at [197, 151] on td "PPRL - Onboarding Pack (3_3) - (V1 2025)" at bounding box center [213, 152] width 174 height 12
copy td "Onboarding Pack (3_3)"
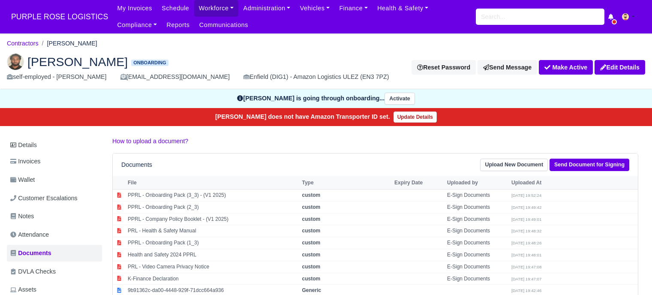
scroll to position [43, 0]
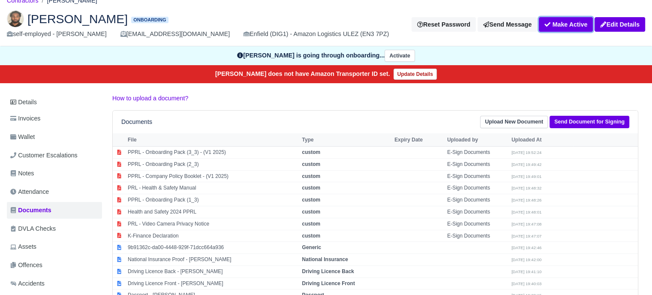
click at [553, 22] on button "Make Active" at bounding box center [566, 24] width 54 height 15
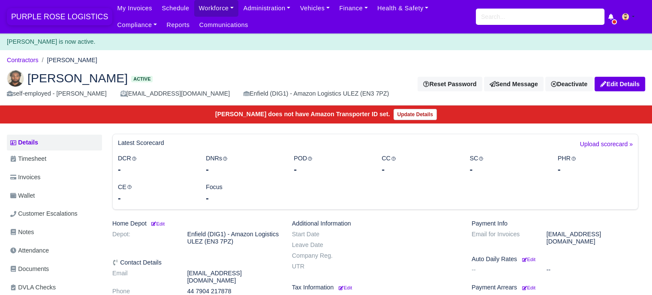
click at [51, 8] on span "PURPLE ROSE LOGISTICS" at bounding box center [59, 16] width 105 height 17
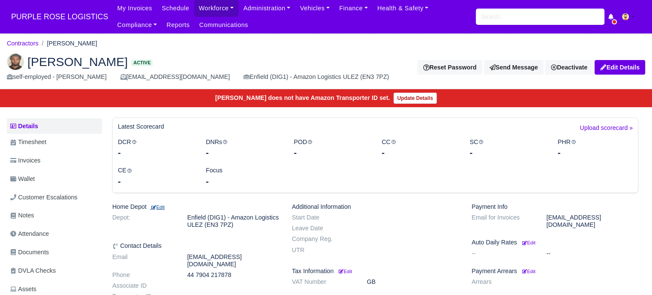
click at [165, 205] on small "Edit" at bounding box center [157, 207] width 15 height 5
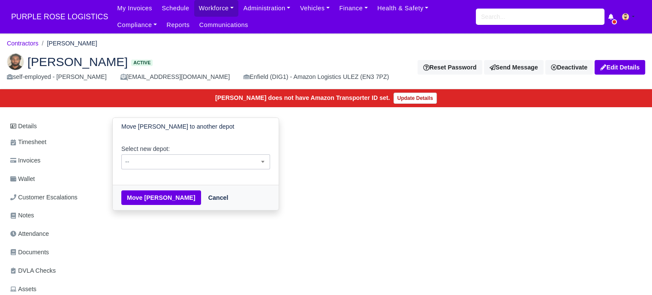
click at [209, 169] on div "Select new depot: -- Enfield (DIG1) - Amazon Logistics ULEZ (EN3 7PZ) Harlow (D…" at bounding box center [196, 160] width 166 height 50
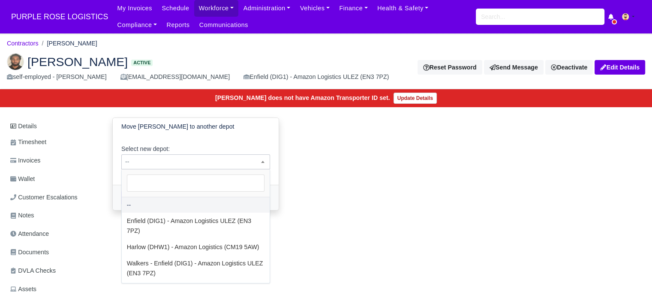
click at [210, 164] on span "--" at bounding box center [196, 162] width 148 height 11
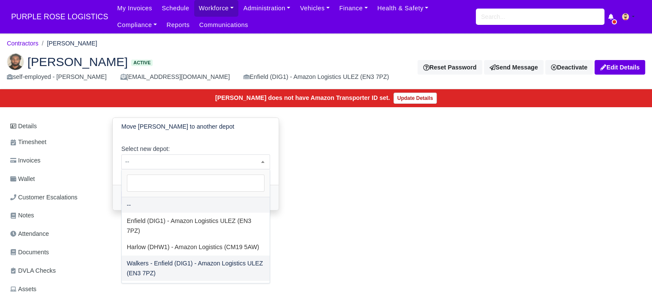
select select "5"
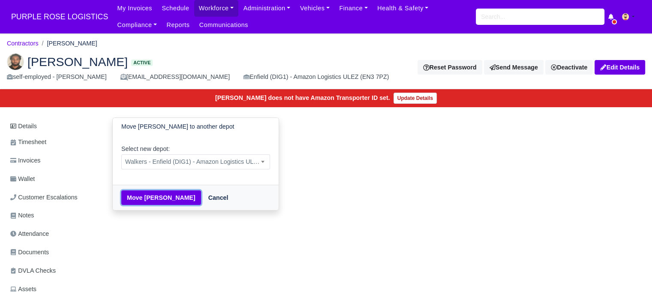
click at [189, 197] on button "Move [PERSON_NAME]" at bounding box center [161, 197] width 80 height 15
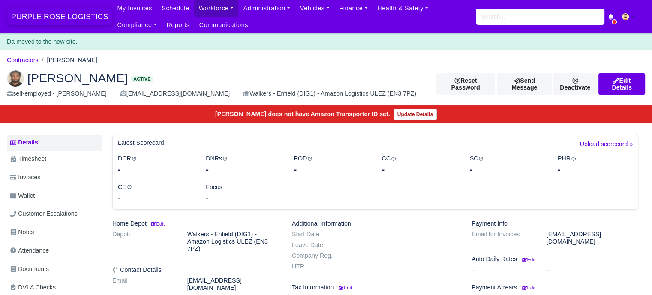
click at [72, 13] on span "PURPLE ROSE LOGISTICS" at bounding box center [59, 16] width 105 height 17
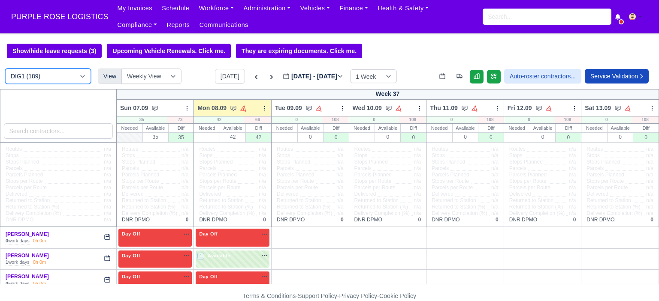
click at [75, 78] on select "DIG1 (189) DAK1 (1) GIMD (27)" at bounding box center [48, 76] width 86 height 15
select select "5"
click at [5, 69] on select "DIG1 (189) DAK1 (1) GIMD (27)" at bounding box center [48, 76] width 86 height 15
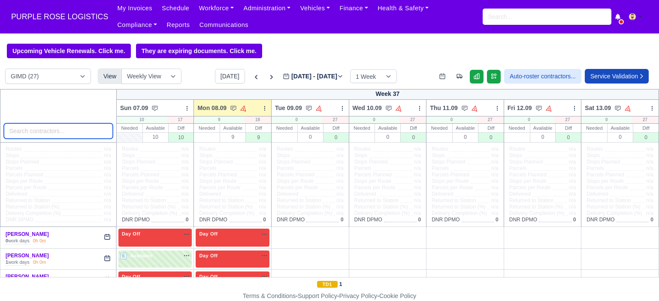
click at [63, 132] on input "search" at bounding box center [58, 130] width 109 height 15
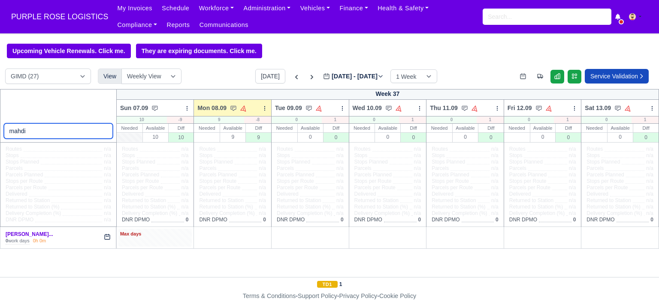
type input "mahdi"
click at [153, 243] on div "Max days" at bounding box center [155, 238] width 74 height 18
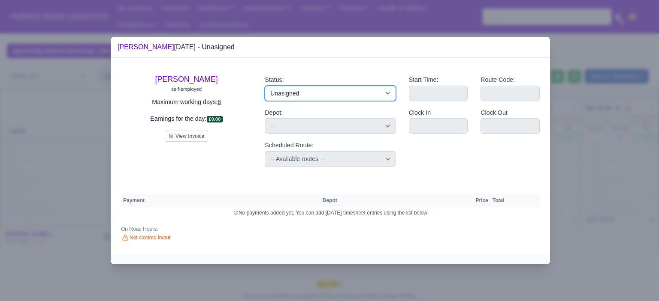
click at [326, 96] on select "Available Day Off Stand By Holiday Other Depot In Office OSM Ridealong Nursery …" at bounding box center [330, 93] width 131 height 15
select select "Day Off"
click at [265, 86] on select "Available Day Off Stand By Holiday Other Depot In Office OSM Ridealong Nursery …" at bounding box center [330, 93] width 131 height 15
select select
select select "na"
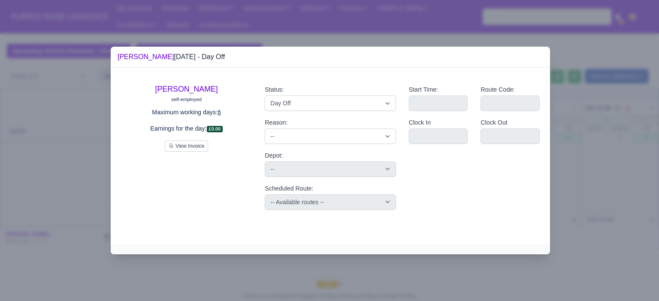
click at [603, 193] on div at bounding box center [329, 150] width 659 height 301
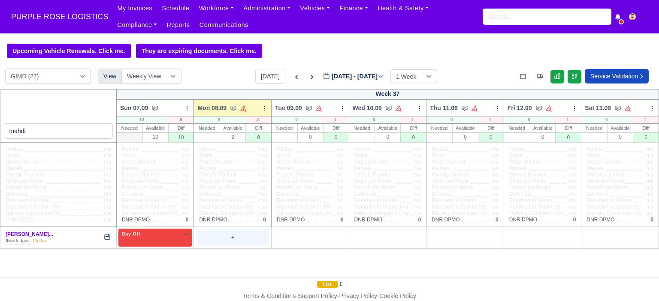
click at [238, 234] on div "+" at bounding box center [232, 238] width 70 height 14
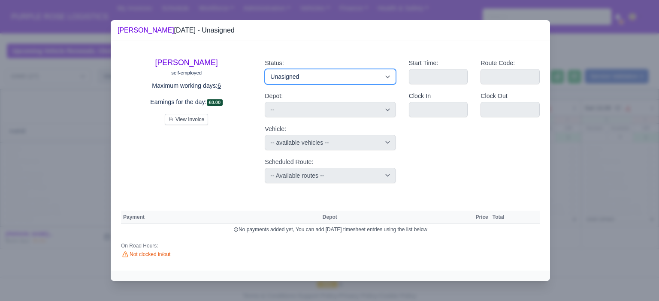
click at [332, 80] on select "Available Day Off Stand By Holiday Other Depot In Office OSM Ridealong Nursery …" at bounding box center [330, 76] width 131 height 15
select select "Training"
click at [265, 69] on select "Available Day Off Stand By Holiday Other Depot In Office OSM Ridealong Nursery …" at bounding box center [330, 76] width 131 height 15
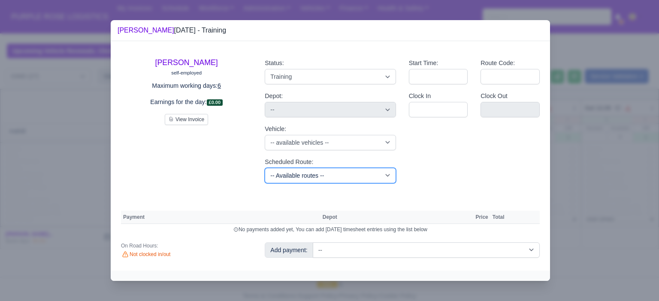
click at [325, 168] on select "-- Available routes -- Standard Parcel - Block of 6 Hours - (SD6) AmFlex RTS Ve…" at bounding box center [330, 175] width 131 height 15
select select "6"
click at [265, 168] on select "-- Available routes -- Standard Parcel - Block of 6 Hours - (SD6) AmFlex RTS Ve…" at bounding box center [330, 175] width 131 height 15
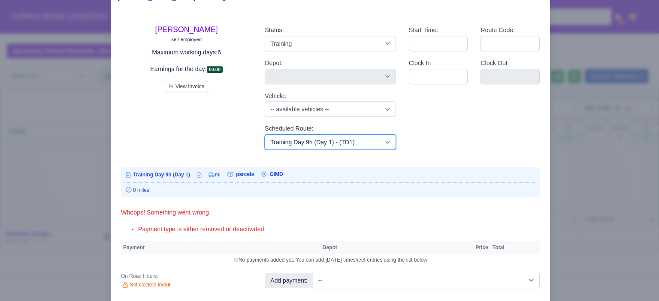
scroll to position [51, 0]
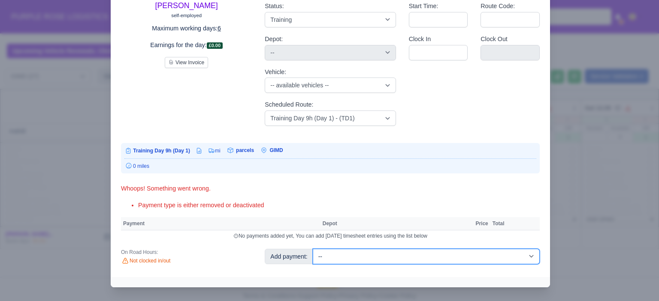
click at [488, 257] on select "-- Additional Hour Support (£14.50) Additional Hour Support (Walkers) (£13.50) …" at bounding box center [426, 256] width 227 height 15
select select "104"
click at [313, 249] on select "-- Additional Hour Support (£14.50) Additional Hour Support (Walkers) (£13.50) …" at bounding box center [426, 256] width 227 height 15
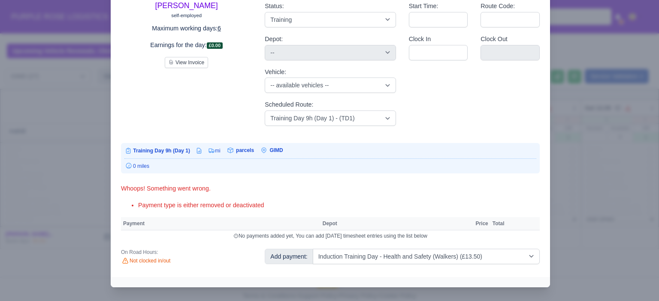
select select "5"
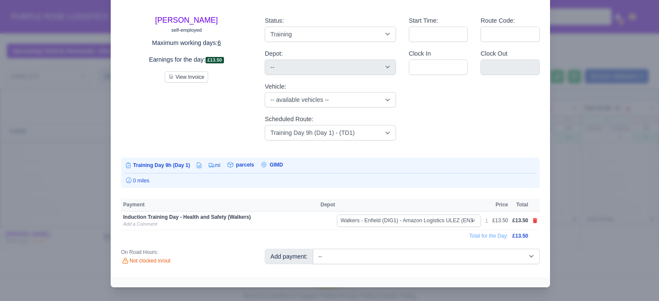
scroll to position [30, 0]
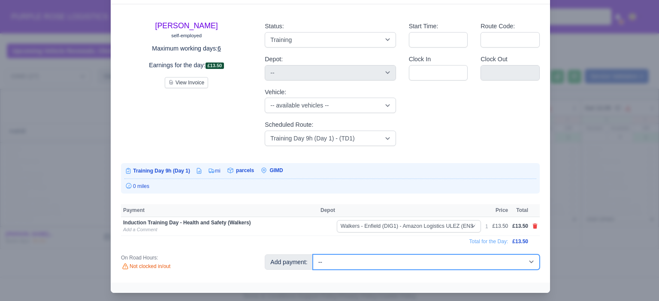
click at [484, 263] on select "-- Additional Hour Support (£14.50) Additional Hour Support (Walkers) (£13.50) …" at bounding box center [426, 262] width 227 height 15
select select "85"
click at [313, 255] on select "-- Additional Hour Support (£14.50) Additional Hour Support (Walkers) (£13.50) …" at bounding box center [426, 262] width 227 height 15
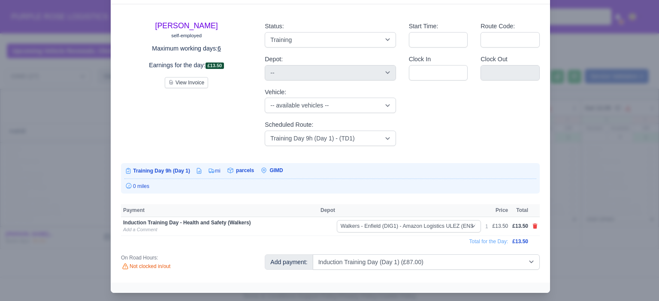
select select "5"
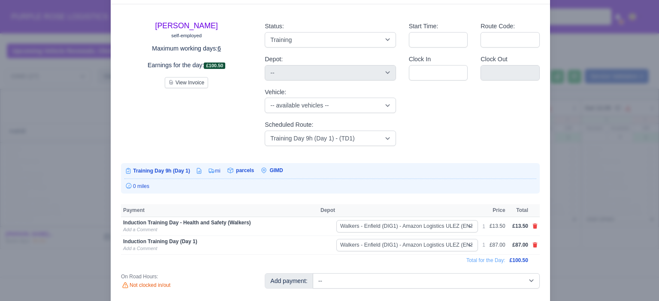
scroll to position [39, 0]
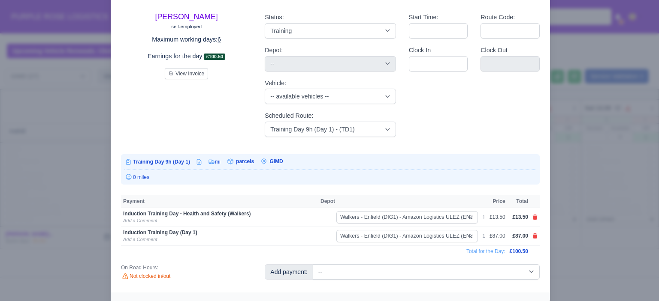
click at [611, 225] on div at bounding box center [329, 150] width 659 height 301
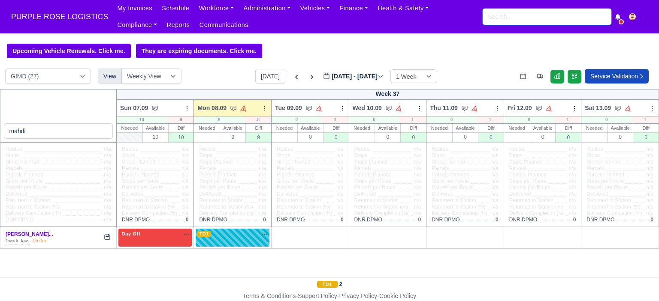
click at [509, 24] on input "search" at bounding box center [546, 17] width 129 height 16
type input "aminul"
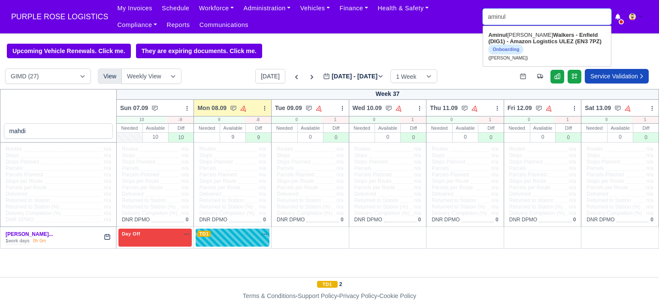
type input "aminul Mohammad"
click at [516, 40] on strong "Walkers - Enfield (DIG1) - Amazon Logistics ULEZ (EN3 7PZ)" at bounding box center [544, 38] width 113 height 13
type input "[PERSON_NAME]"
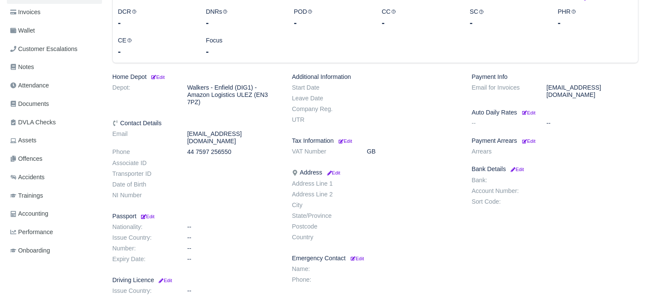
scroll to position [172, 0]
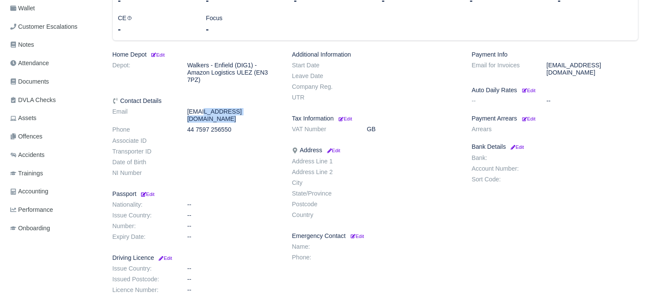
drag, startPoint x: 266, startPoint y: 111, endPoint x: 189, endPoint y: 112, distance: 77.2
click at [189, 112] on dd "[EMAIL_ADDRESS][DOMAIN_NAME]" at bounding box center [233, 115] width 105 height 15
copy dd "[EMAIL_ADDRESS][DOMAIN_NAME]"
click at [406, 152] on h6 "Address Edit" at bounding box center [375, 150] width 167 height 7
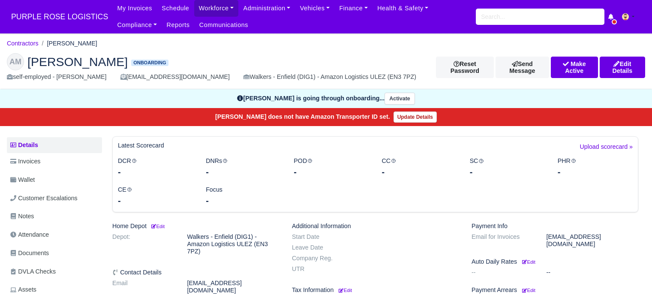
scroll to position [172, 0]
